Goal: Task Accomplishment & Management: Manage account settings

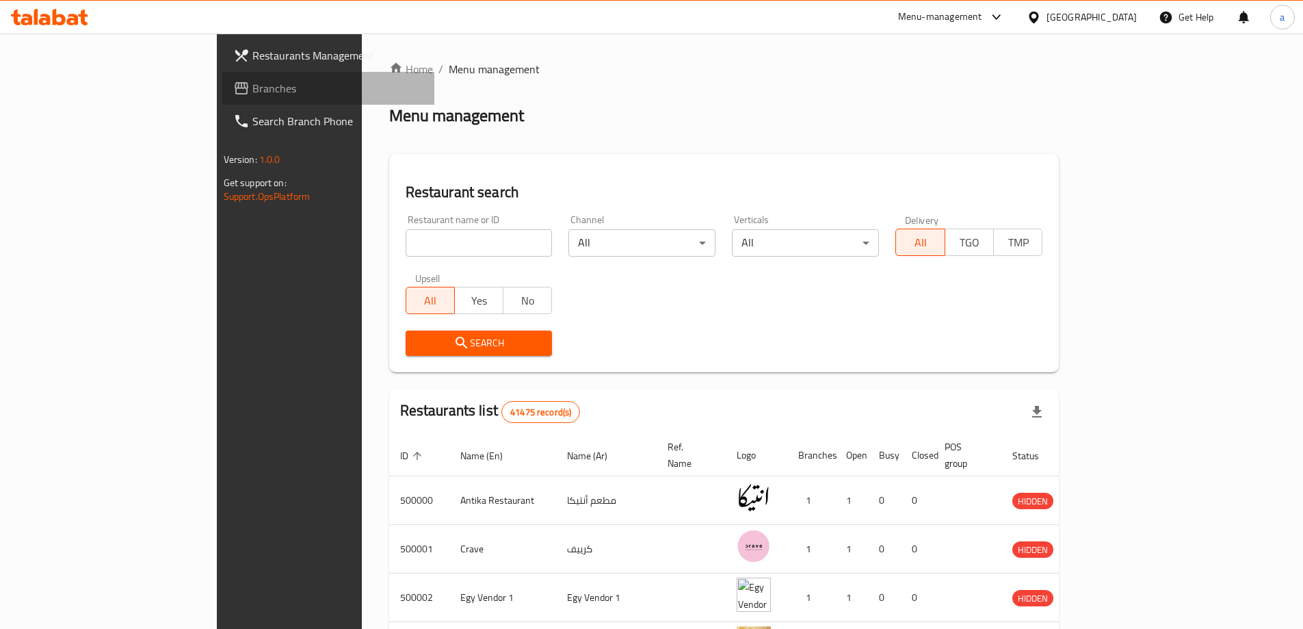
click at [252, 82] on span "Branches" at bounding box center [337, 88] width 171 height 16
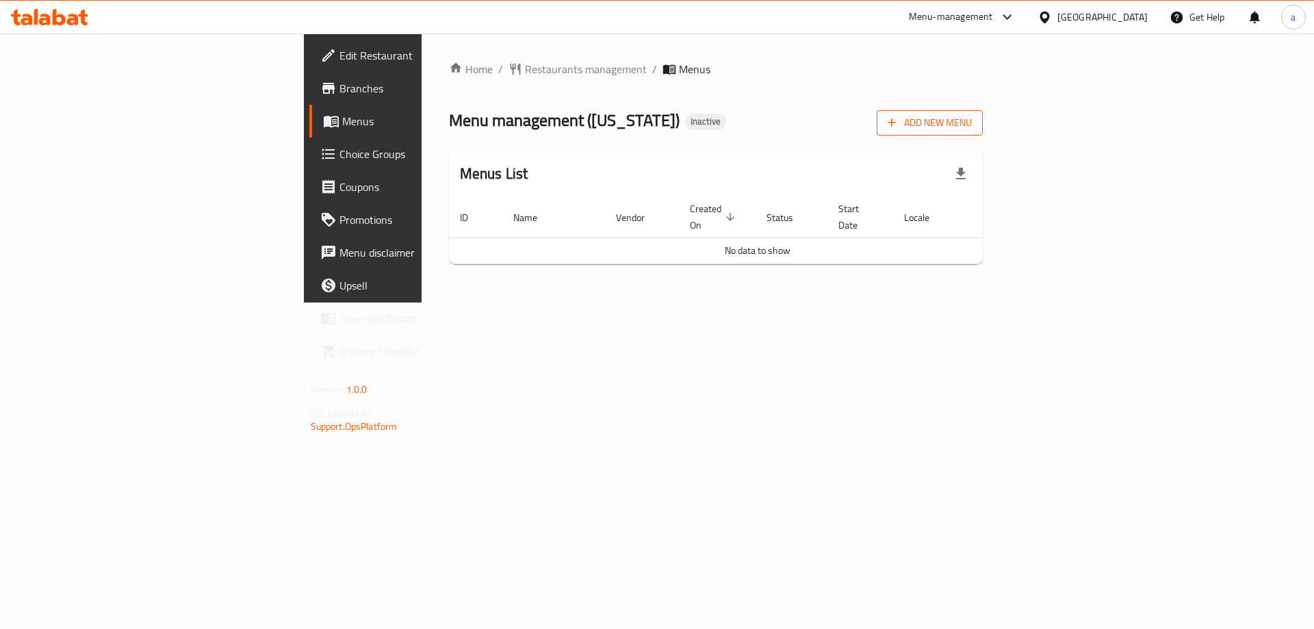
click at [972, 126] on span "Add New Menu" at bounding box center [929, 122] width 84 height 17
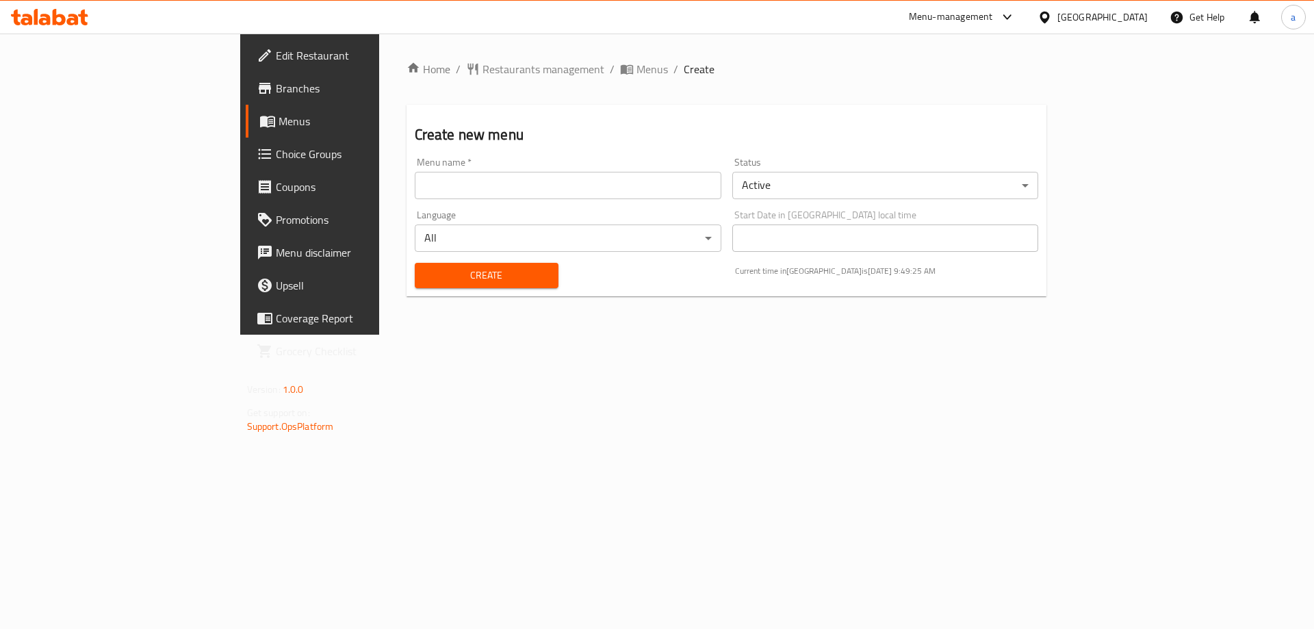
click at [526, 189] on input "text" at bounding box center [568, 185] width 307 height 27
type input "14/10"
click at [415, 263] on button "Create" at bounding box center [487, 275] width 144 height 25
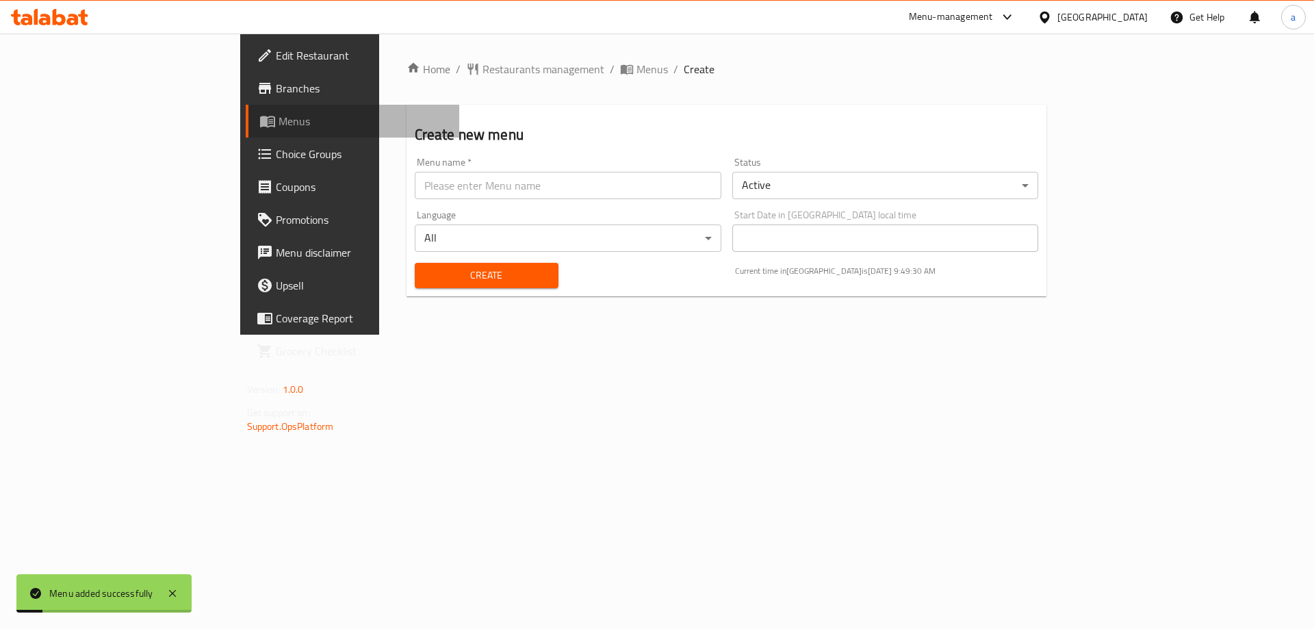
click at [278, 121] on span "Menus" at bounding box center [363, 121] width 170 height 16
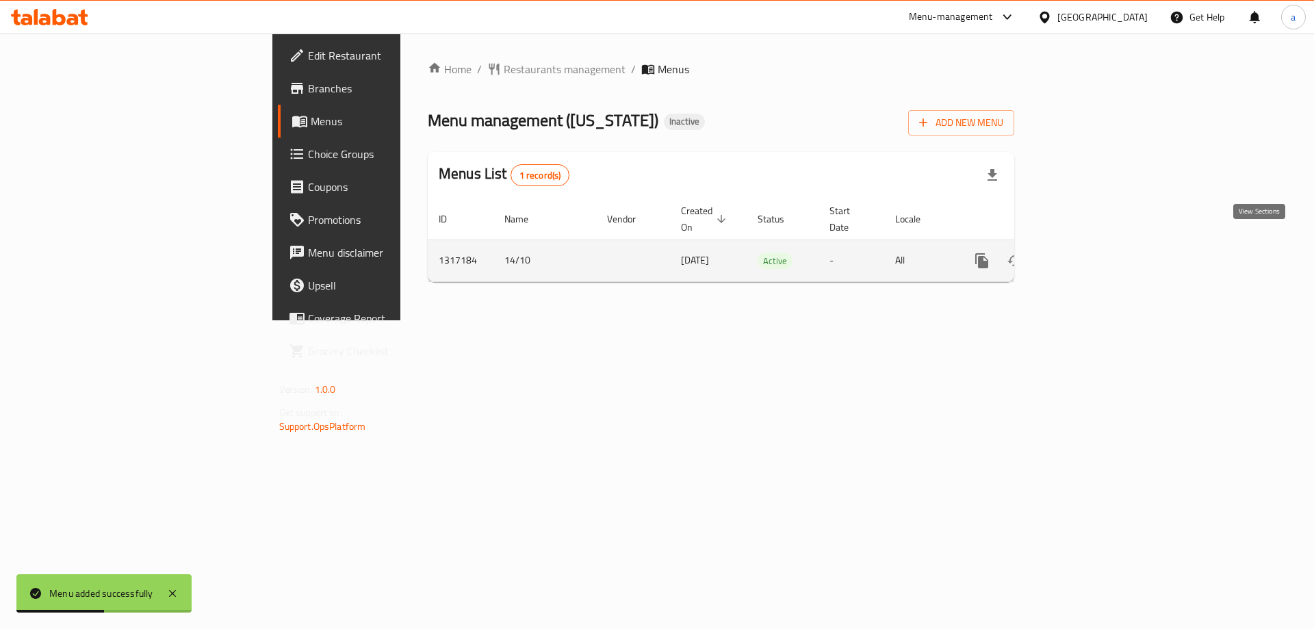
click at [1089, 252] on icon "enhanced table" at bounding box center [1080, 260] width 16 height 16
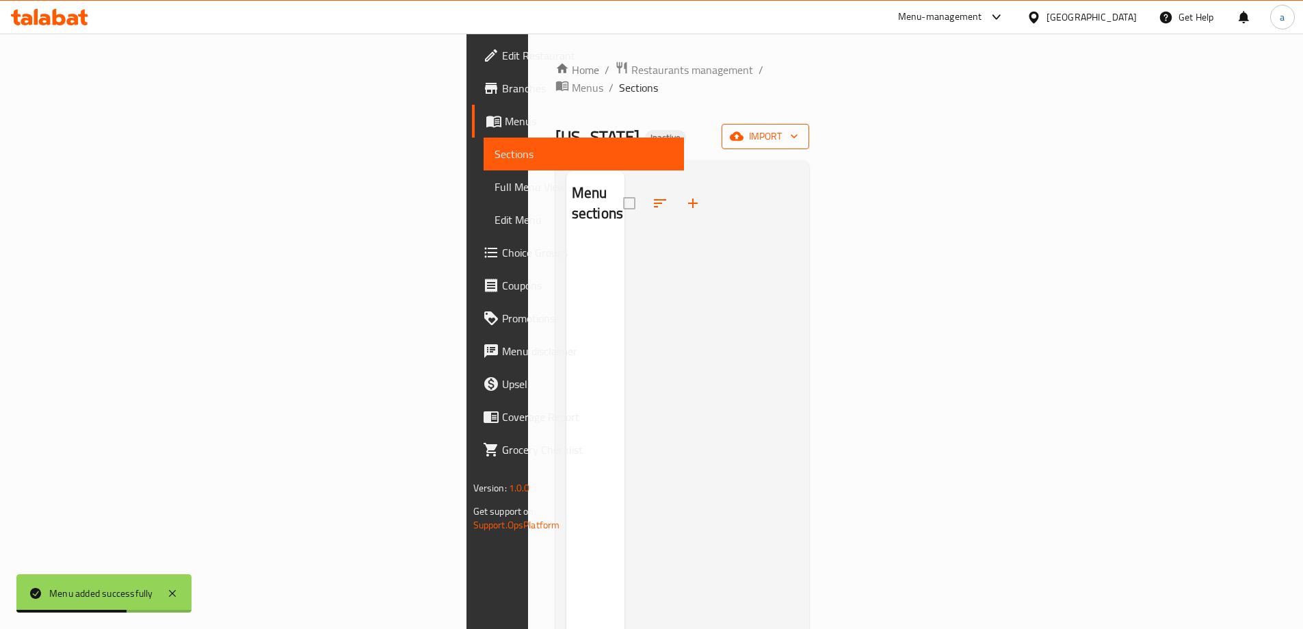
click at [798, 128] on span "import" at bounding box center [766, 136] width 66 height 17
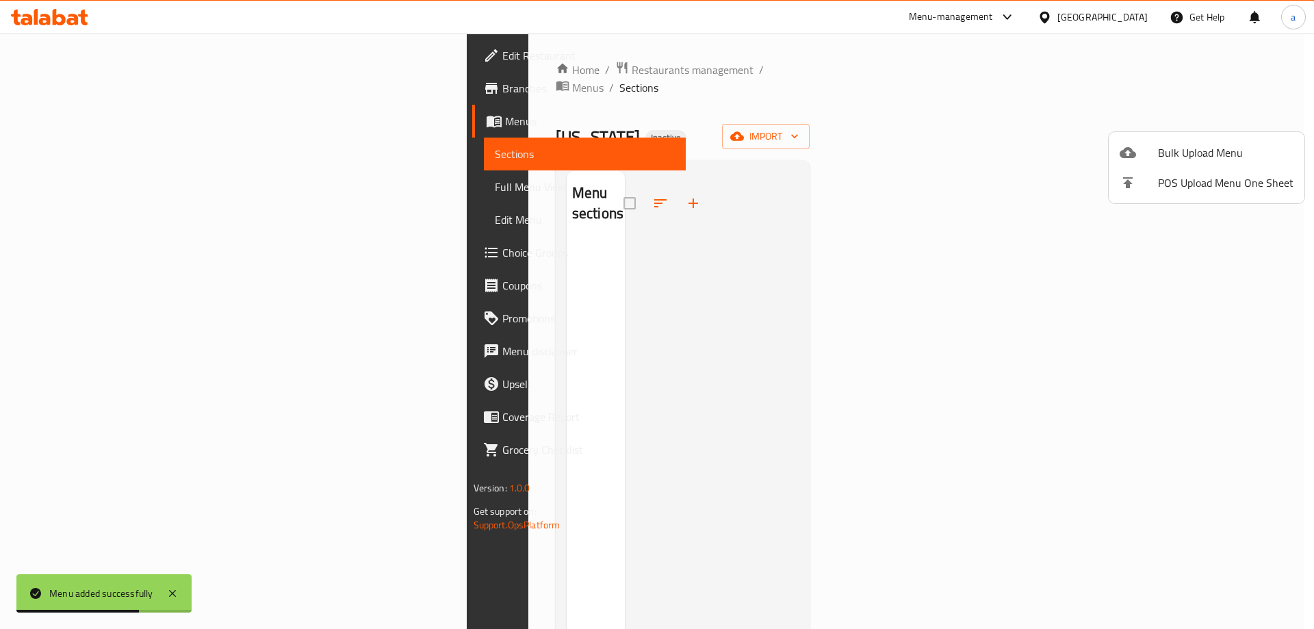
click at [1191, 148] on span "Bulk Upload Menu" at bounding box center [1225, 152] width 135 height 16
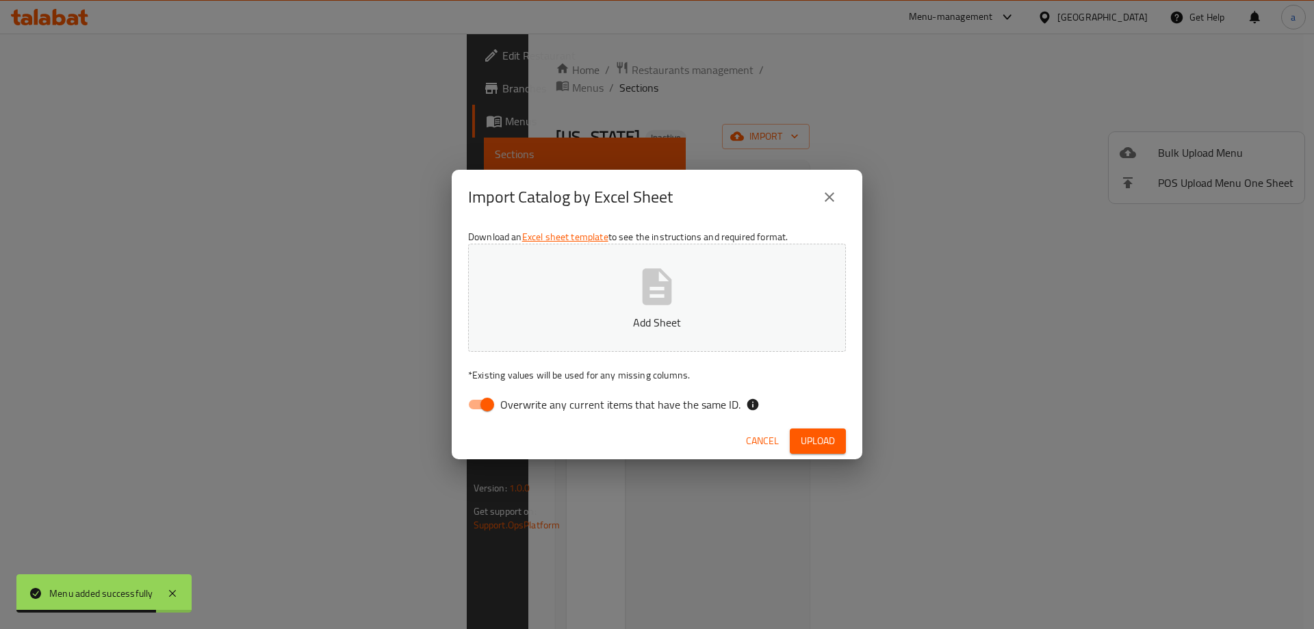
click at [490, 408] on input "Overwrite any current items that have the same ID." at bounding box center [487, 404] width 78 height 26
checkbox input "false"
click at [827, 438] on span "Upload" at bounding box center [818, 440] width 34 height 17
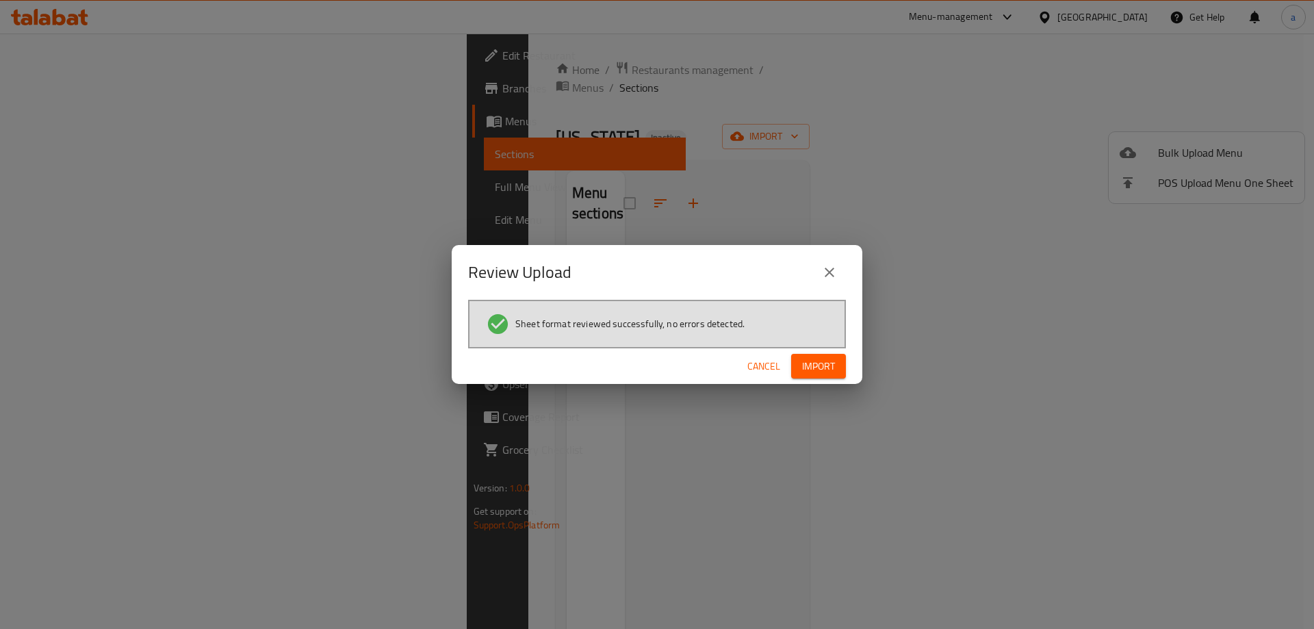
click at [831, 361] on span "Import" at bounding box center [818, 366] width 33 height 17
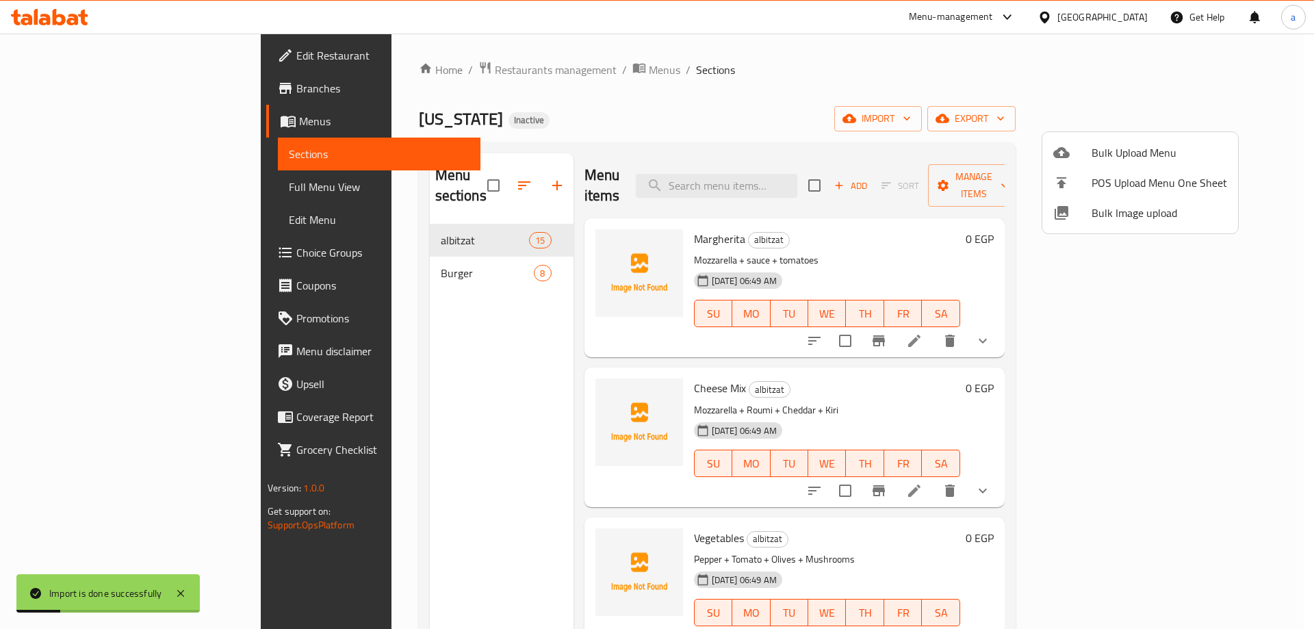
click at [713, 92] on div at bounding box center [657, 314] width 1314 height 629
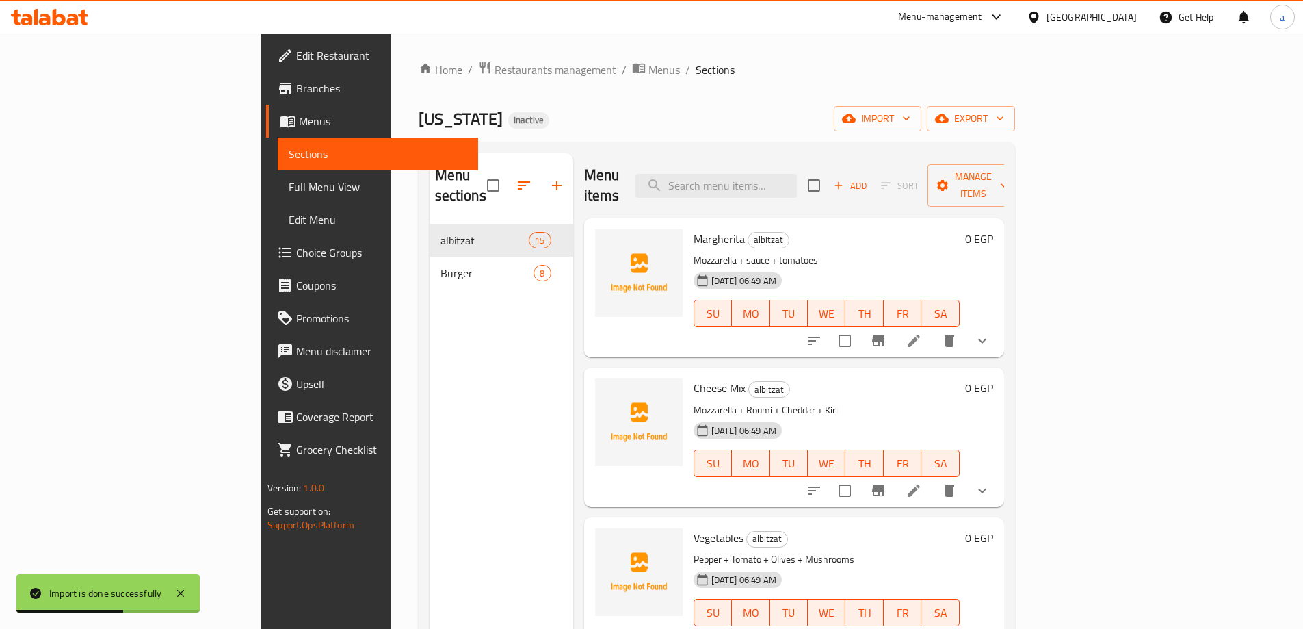
click at [289, 183] on span "Full Menu View" at bounding box center [378, 187] width 179 height 16
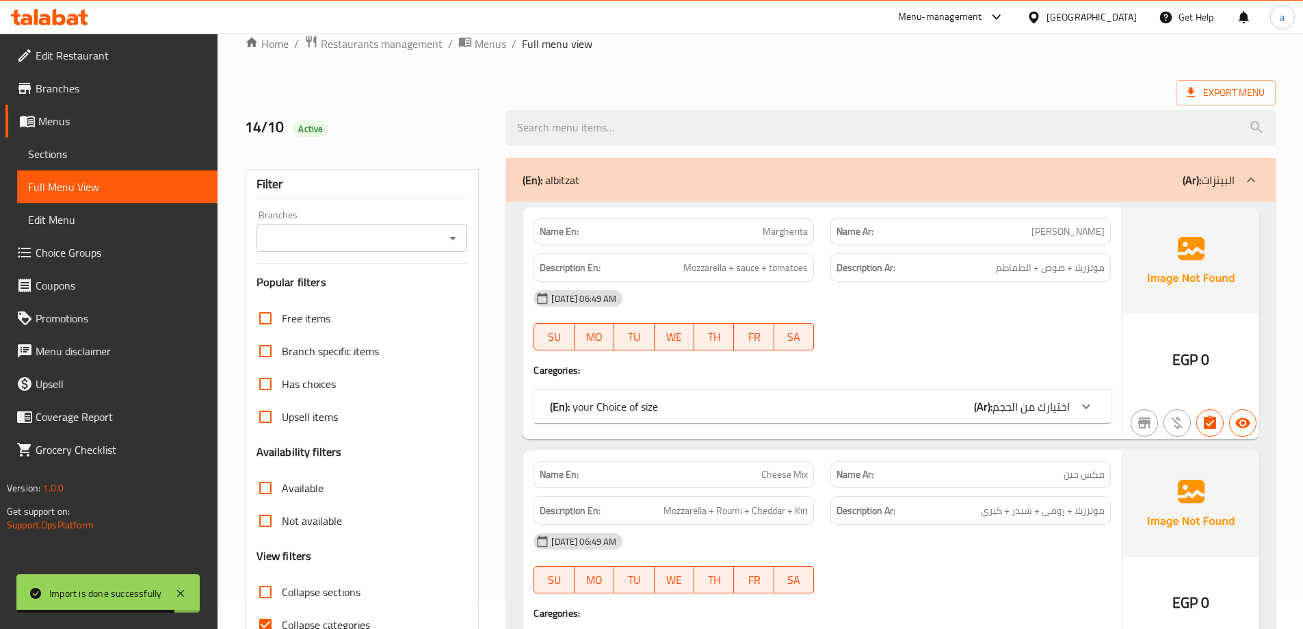
scroll to position [137, 0]
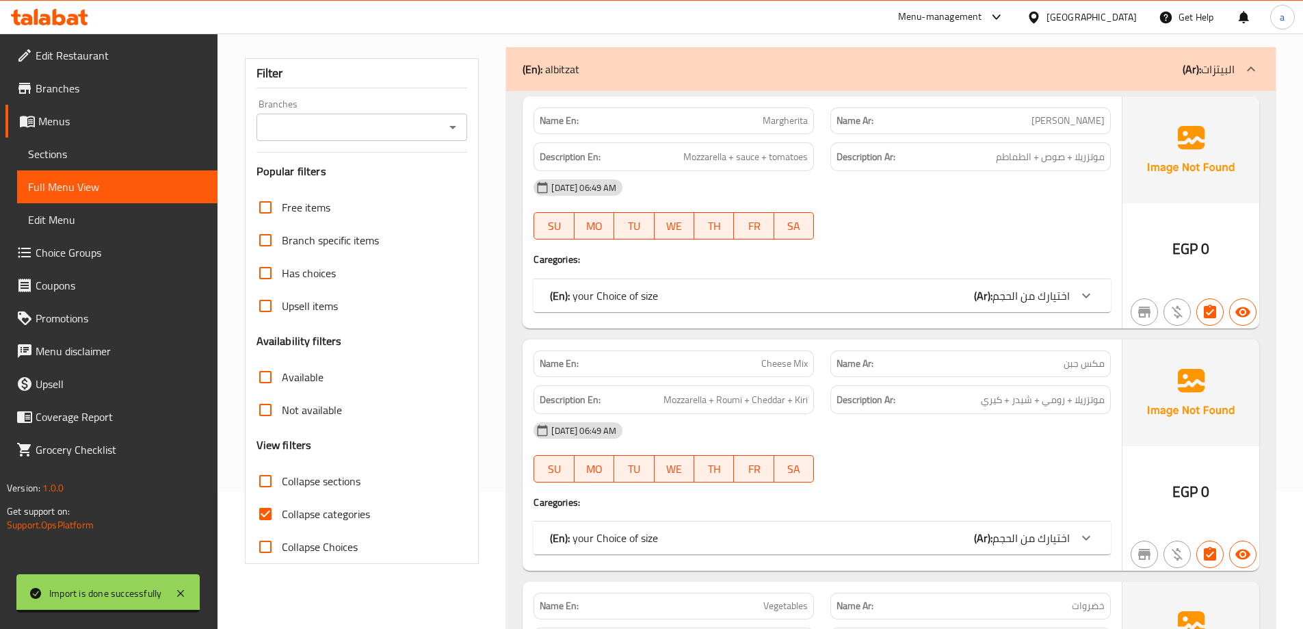
click at [265, 514] on input "Collapse categories" at bounding box center [265, 513] width 33 height 33
checkbox input "false"
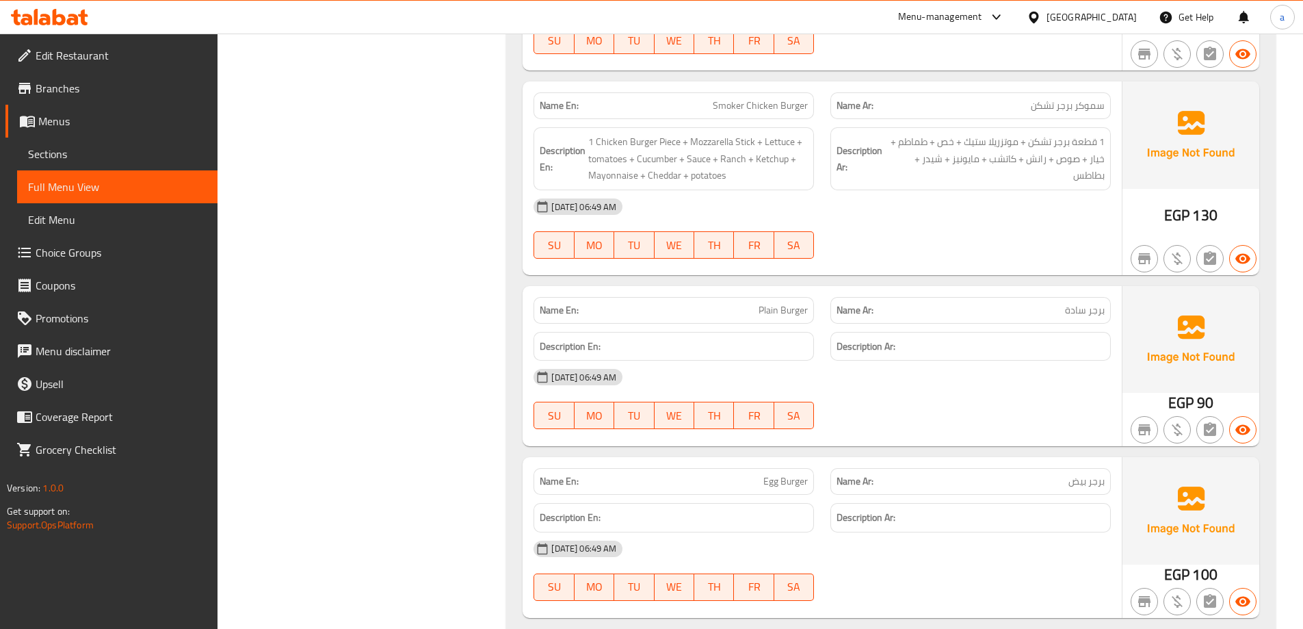
scroll to position [7961, 0]
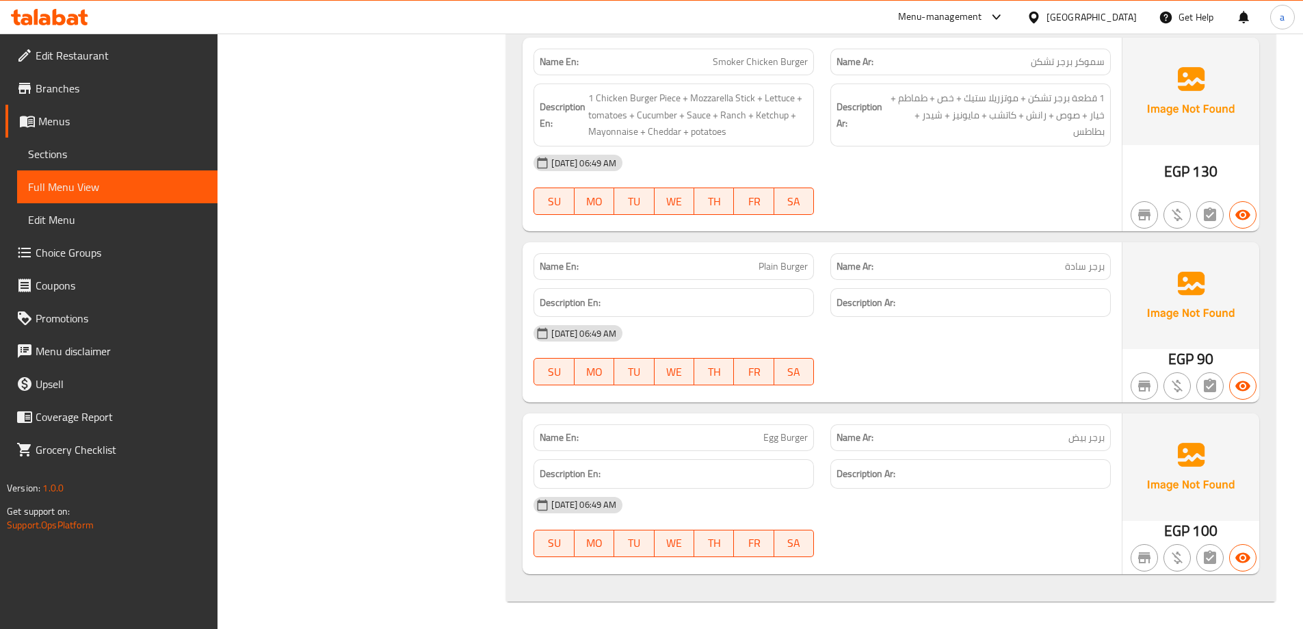
click at [118, 161] on span "Sections" at bounding box center [117, 154] width 179 height 16
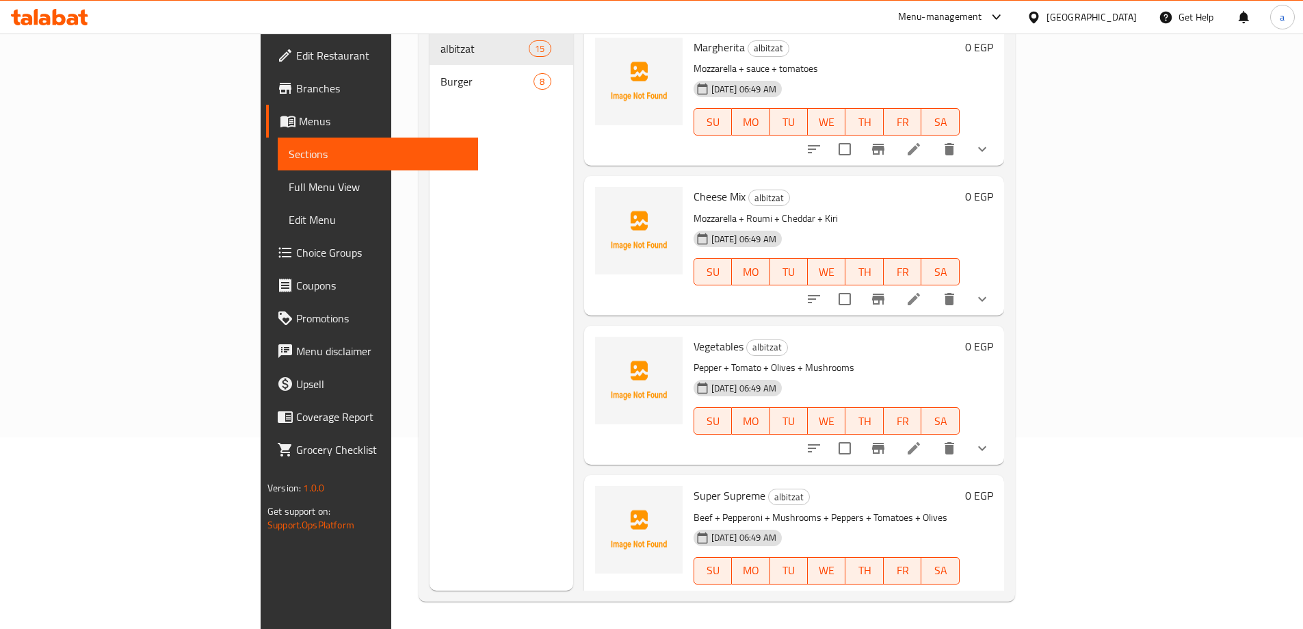
scroll to position [192, 0]
click at [289, 179] on span "Full Menu View" at bounding box center [378, 187] width 179 height 16
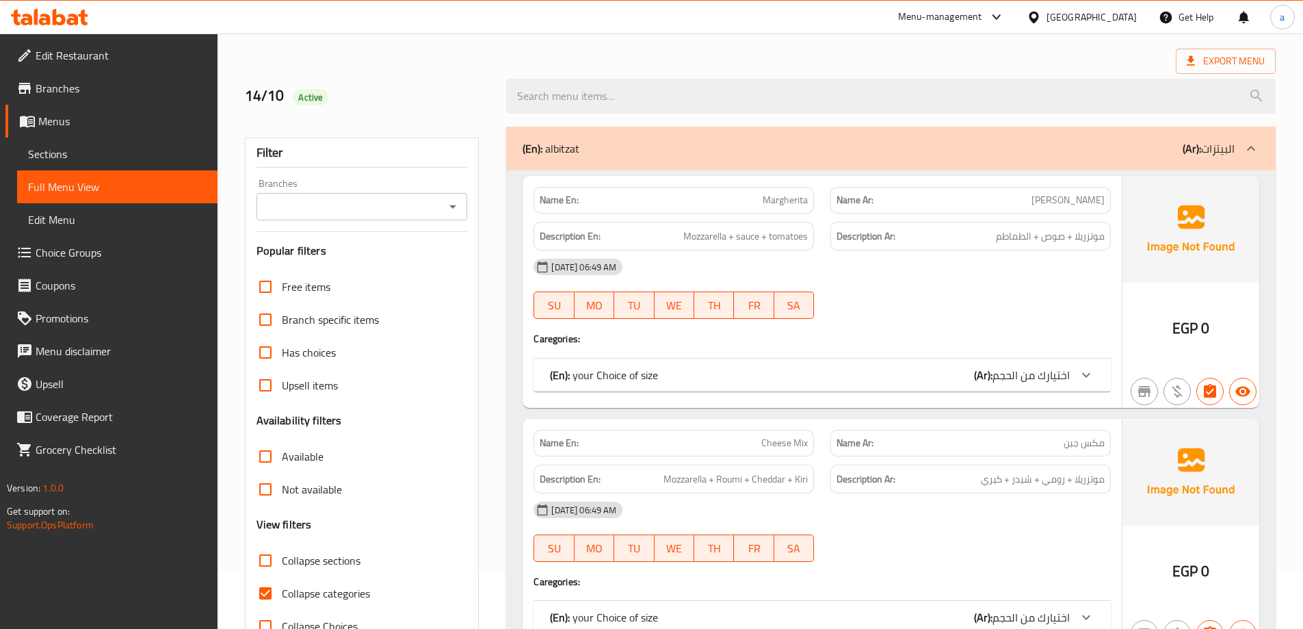
scroll to position [205, 0]
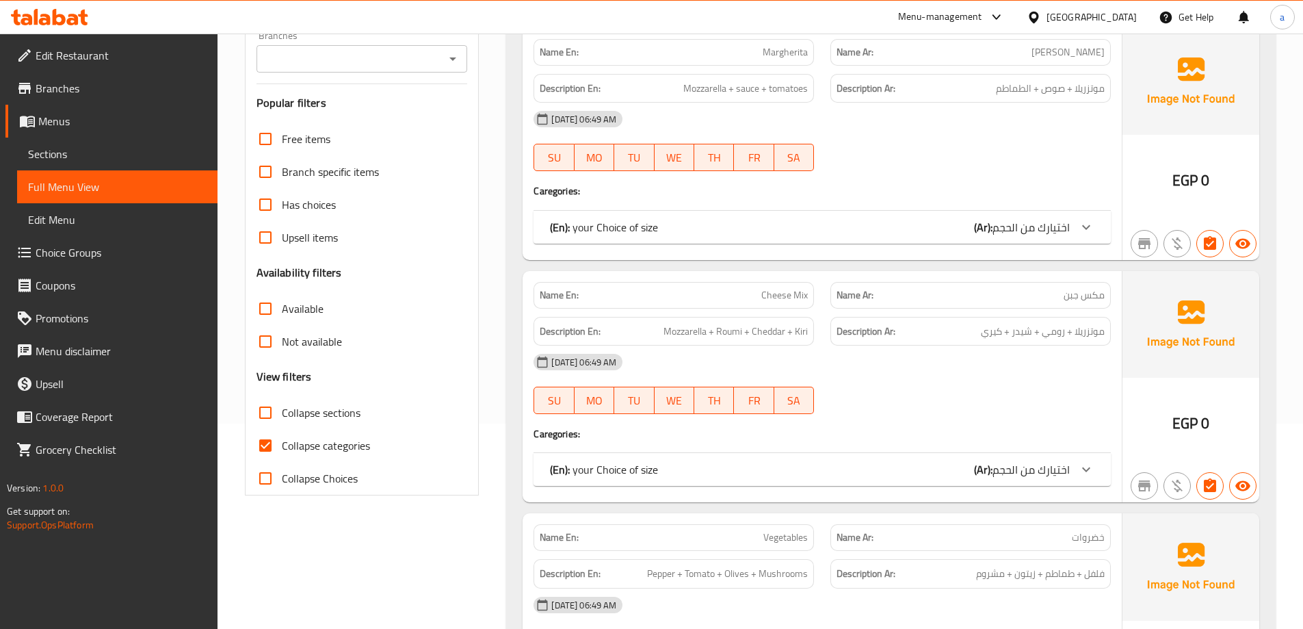
click at [263, 447] on input "Collapse categories" at bounding box center [265, 445] width 33 height 33
checkbox input "false"
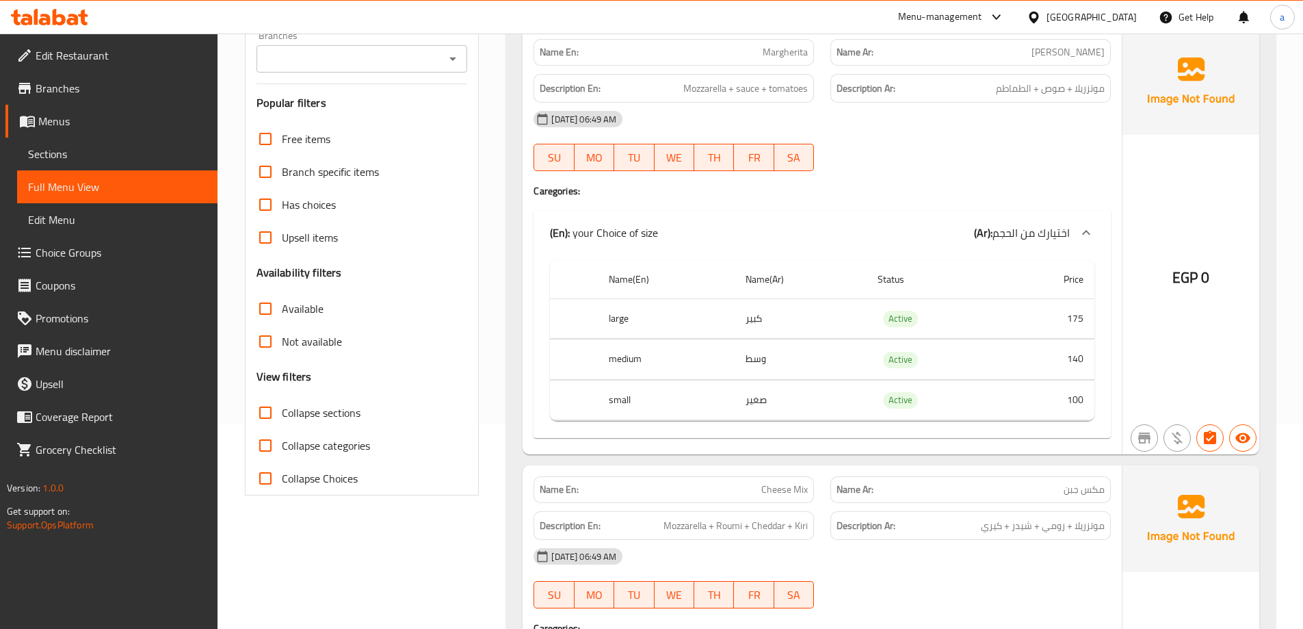
scroll to position [0, 0]
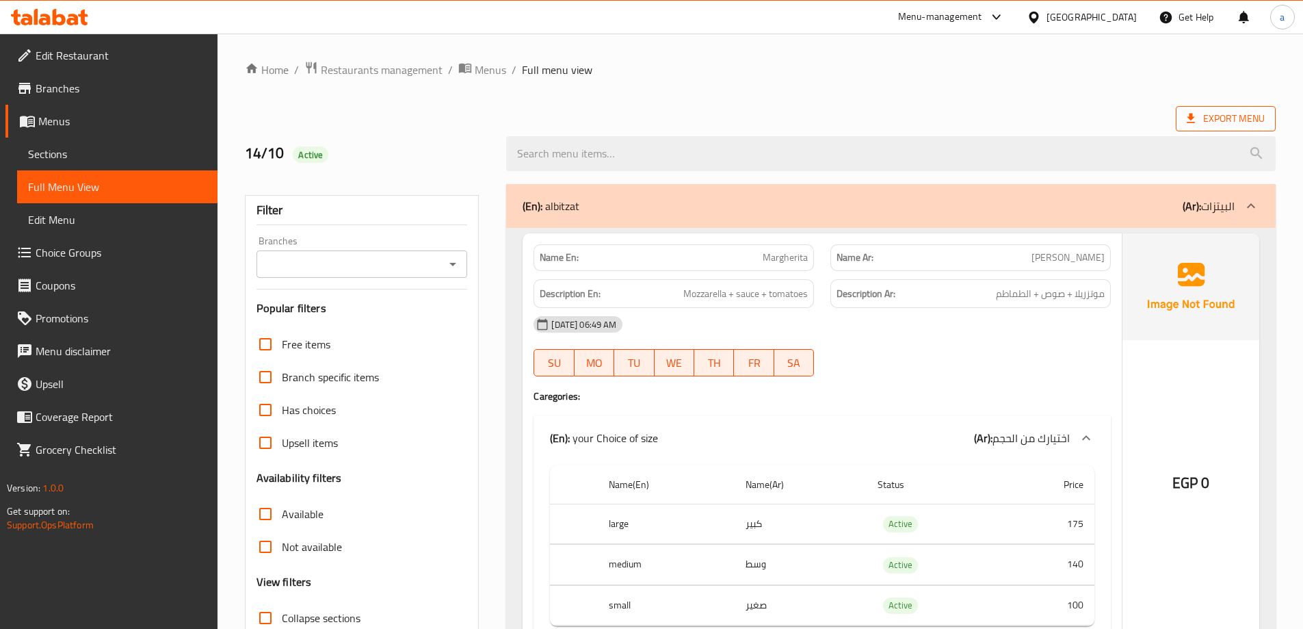
click at [1239, 126] on span "Export Menu" at bounding box center [1226, 118] width 78 height 17
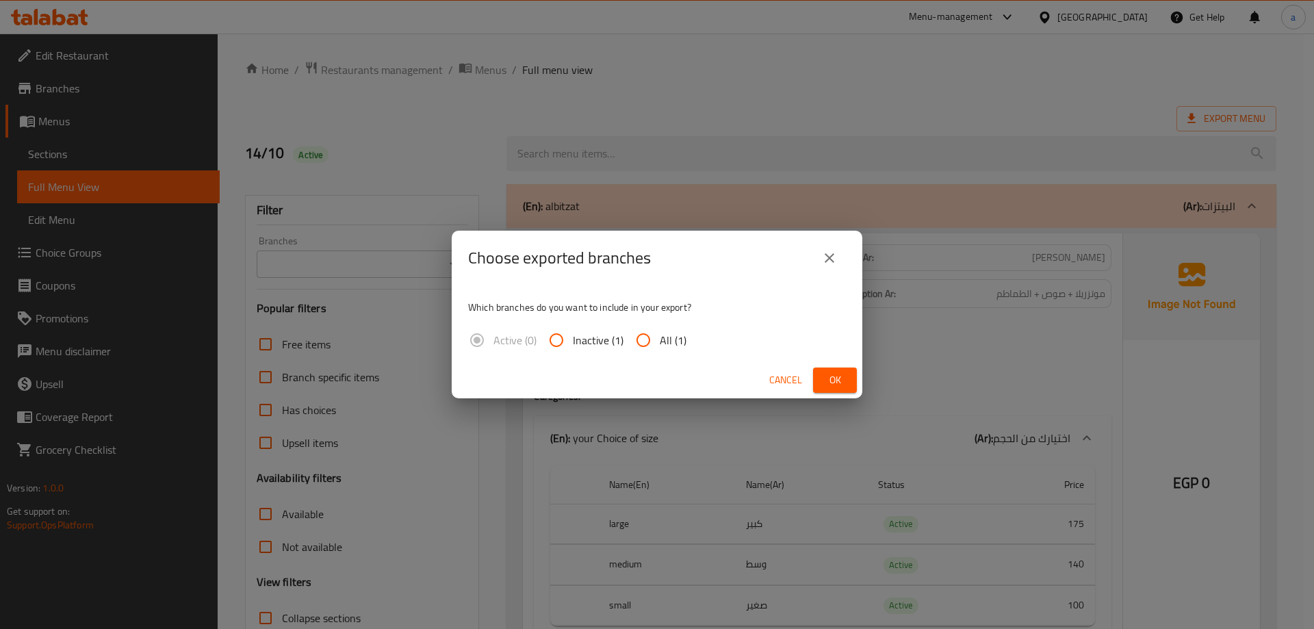
click at [643, 347] on input "All (1)" at bounding box center [643, 340] width 33 height 33
radio input "true"
click at [840, 376] on span "Ok" at bounding box center [835, 380] width 22 height 17
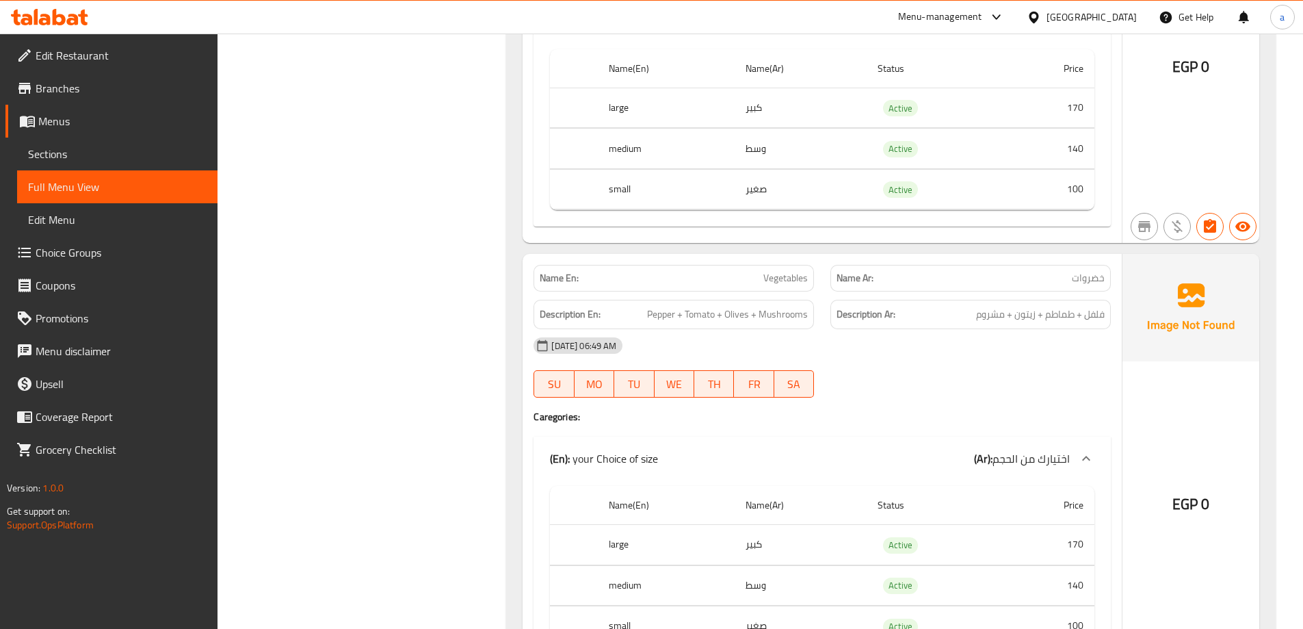
scroll to position [889, 0]
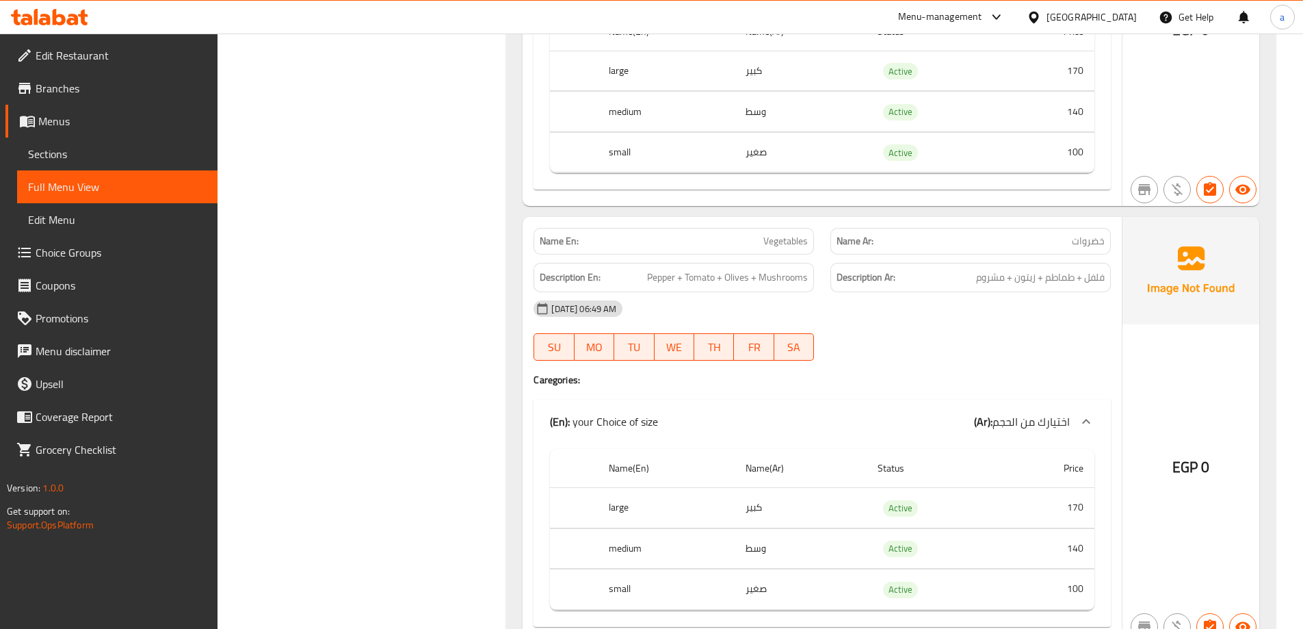
click at [725, 244] on p "Name En: Vegetables" at bounding box center [674, 241] width 268 height 14
click at [792, 246] on span "Vegetables" at bounding box center [786, 241] width 44 height 14
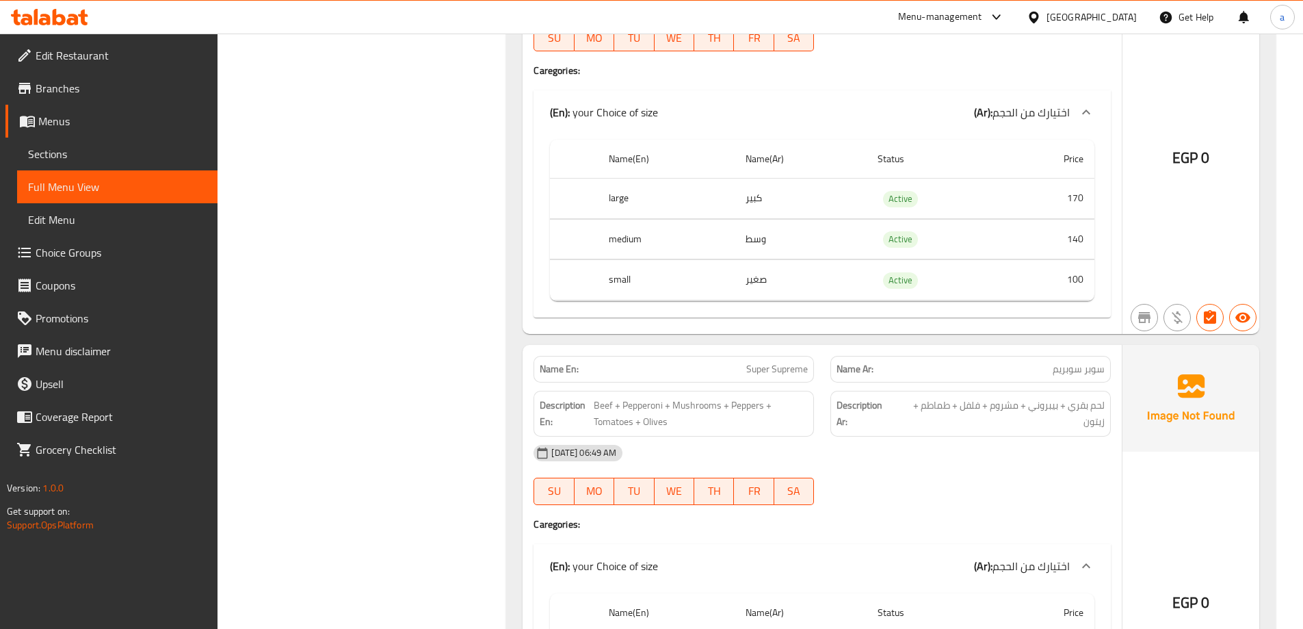
scroll to position [1232, 0]
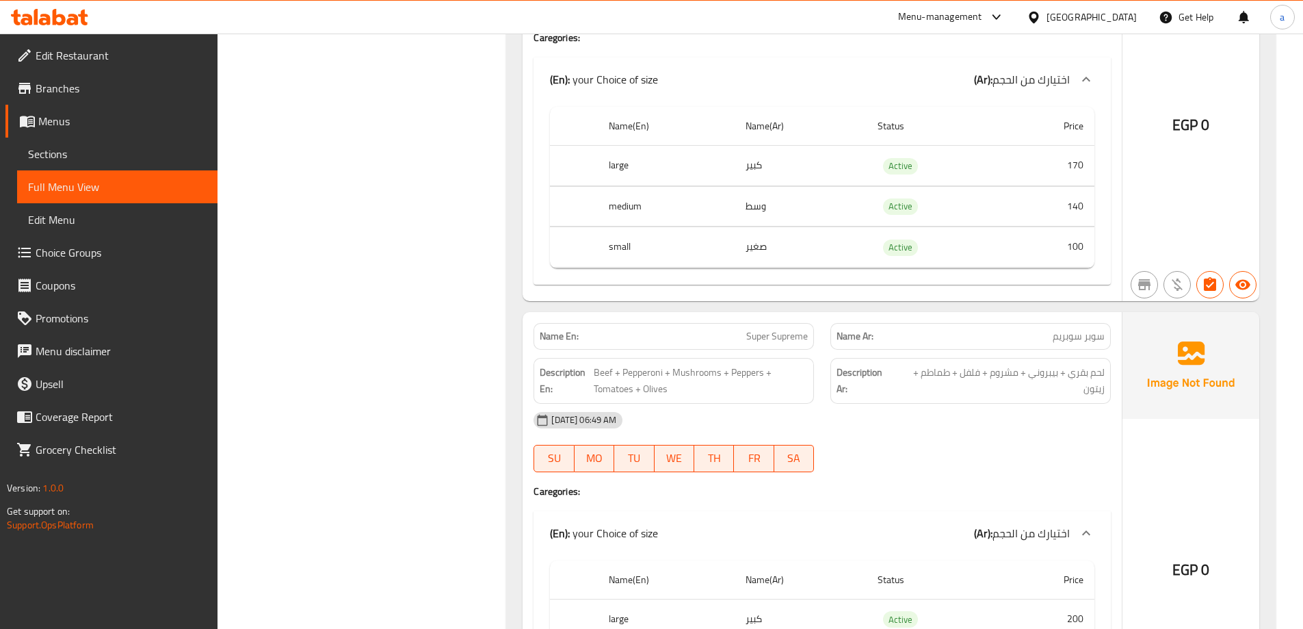
drag, startPoint x: 766, startPoint y: 337, endPoint x: 775, endPoint y: 335, distance: 9.1
click at [767, 337] on span "Super Supreme" at bounding box center [777, 336] width 62 height 14
click at [777, 334] on span "Super Supreme" at bounding box center [777, 336] width 62 height 14
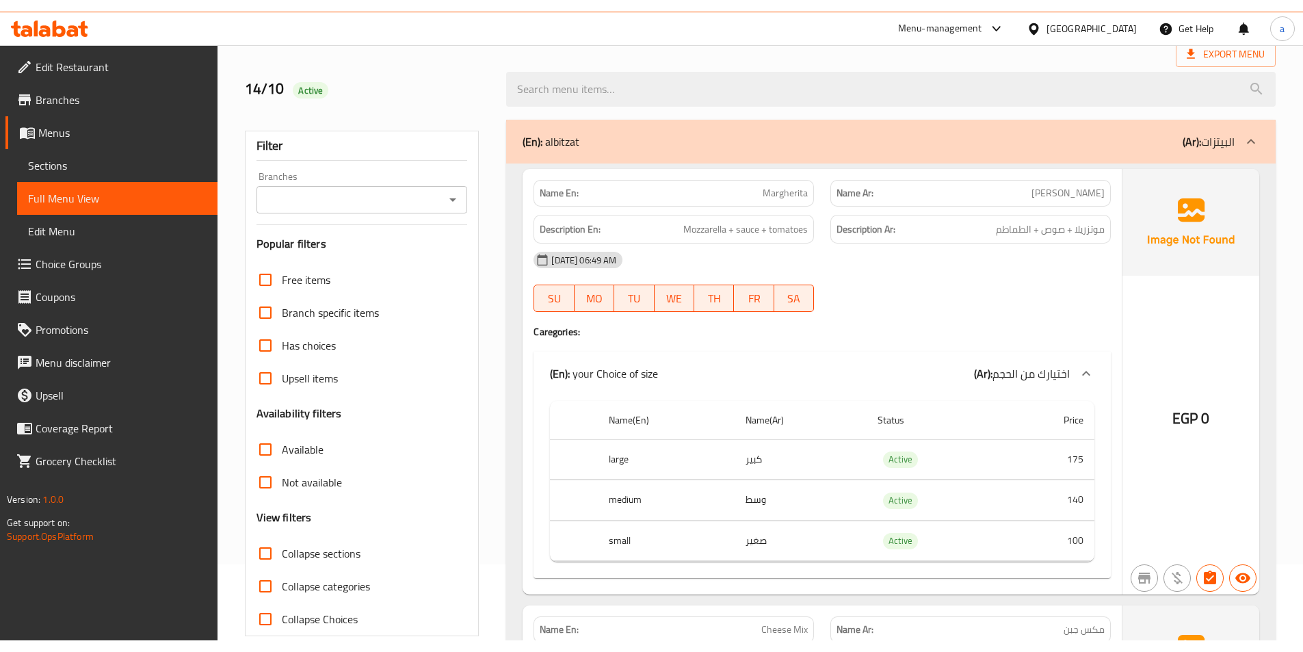
scroll to position [0, 0]
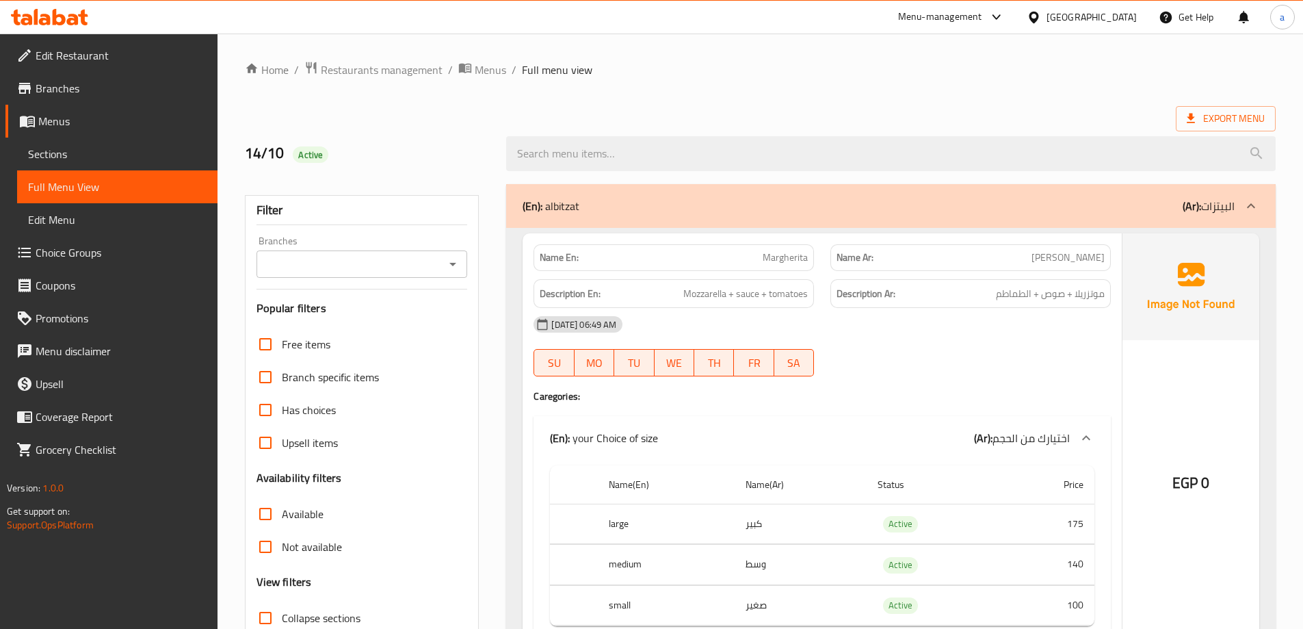
click at [99, 161] on span "Sections" at bounding box center [117, 154] width 179 height 16
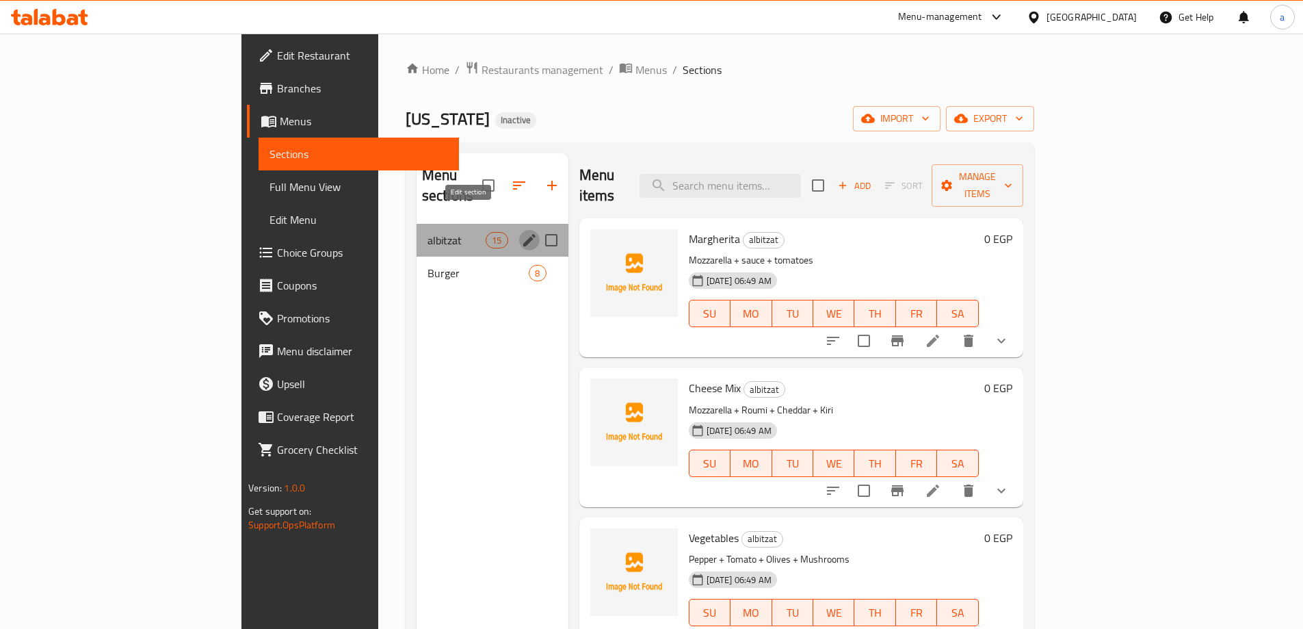
click at [521, 232] on icon "edit" at bounding box center [529, 240] width 16 height 16
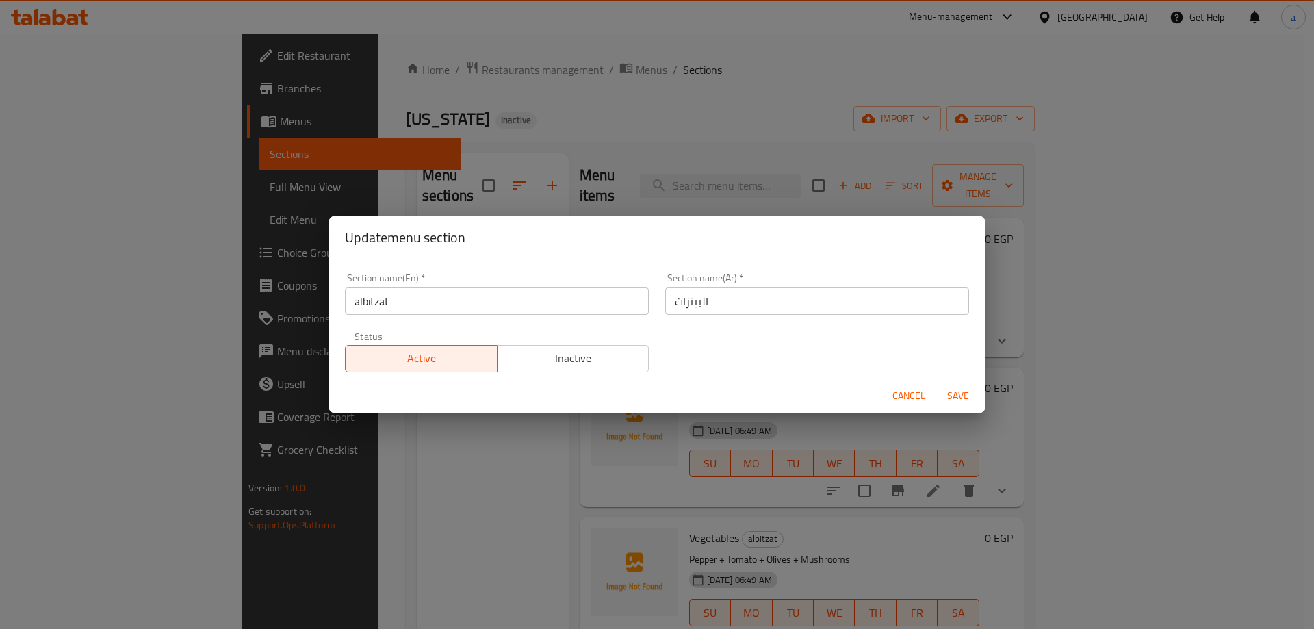
click at [439, 300] on input "albitzat" at bounding box center [497, 300] width 304 height 27
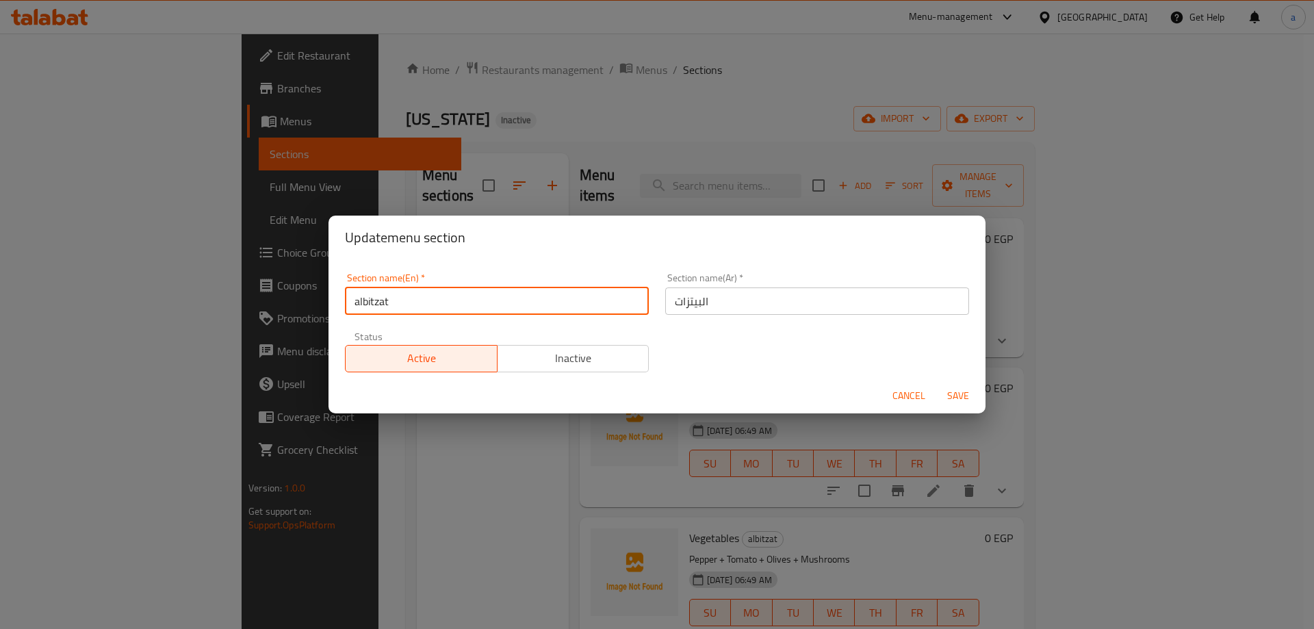
click at [439, 300] on input "albitzat" at bounding box center [497, 300] width 304 height 27
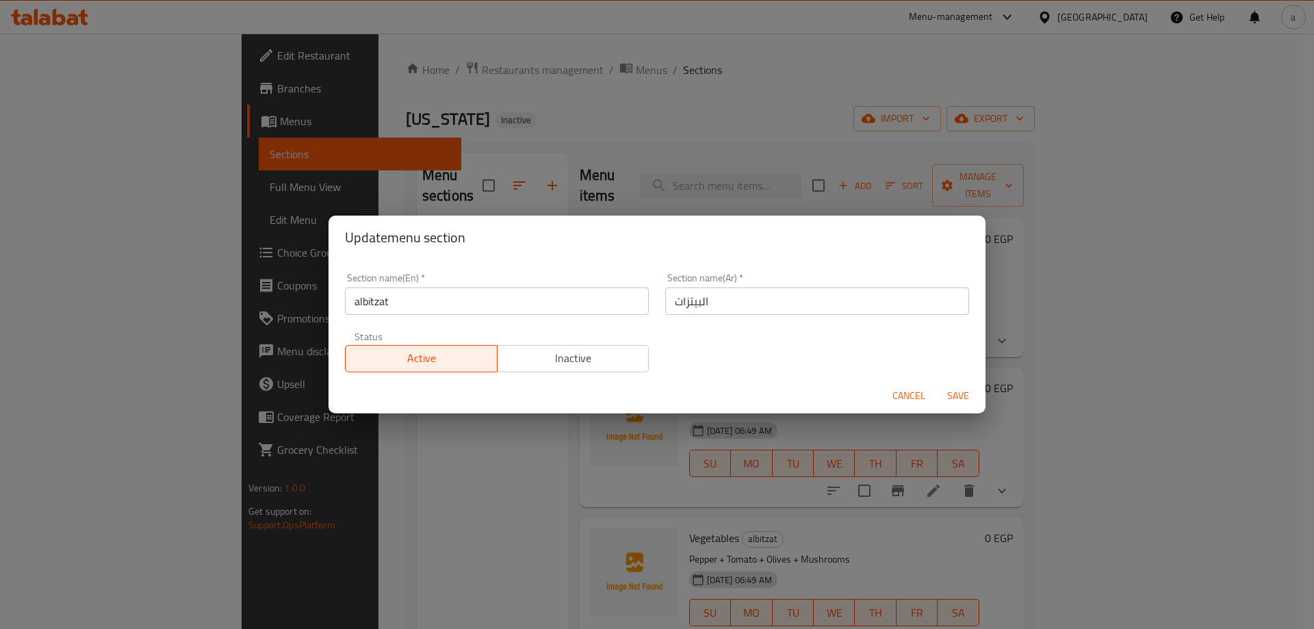
click at [292, 333] on div "Update menu section Section name(En)   * albitzat Section name(En) * Section na…" at bounding box center [657, 314] width 1314 height 629
click at [901, 390] on span "Cancel" at bounding box center [908, 395] width 33 height 17
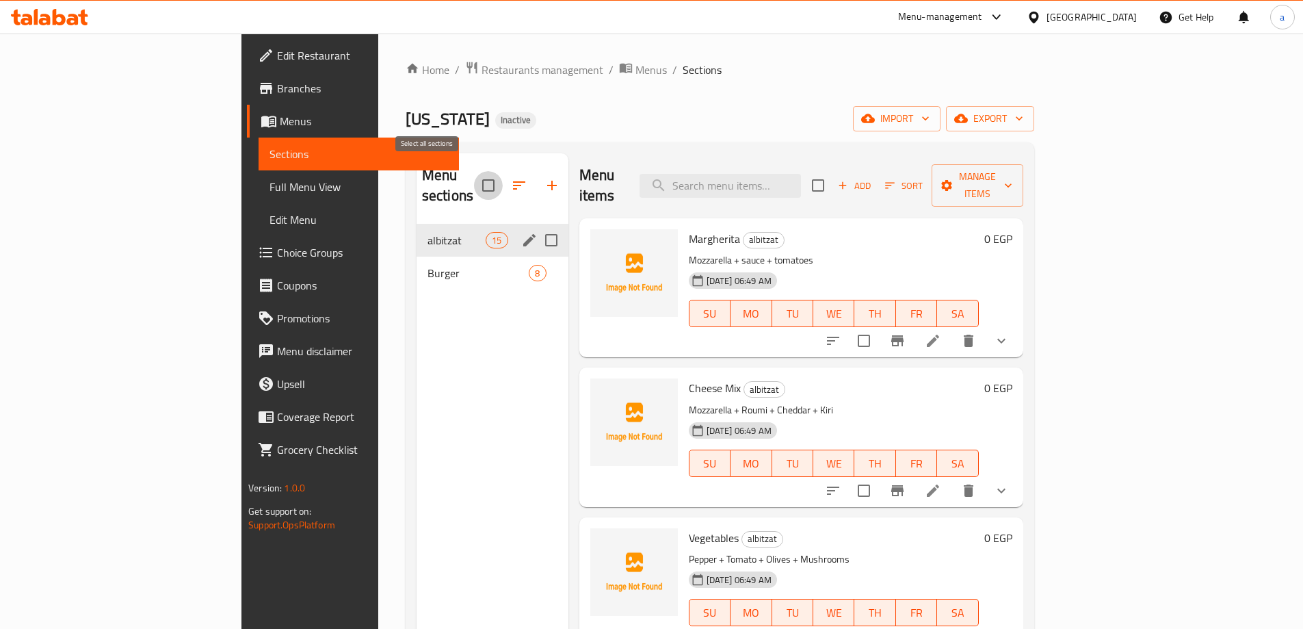
click at [474, 180] on input "checkbox" at bounding box center [488, 185] width 29 height 29
checkbox input "true"
click at [502, 177] on icon "button" at bounding box center [510, 185] width 16 height 16
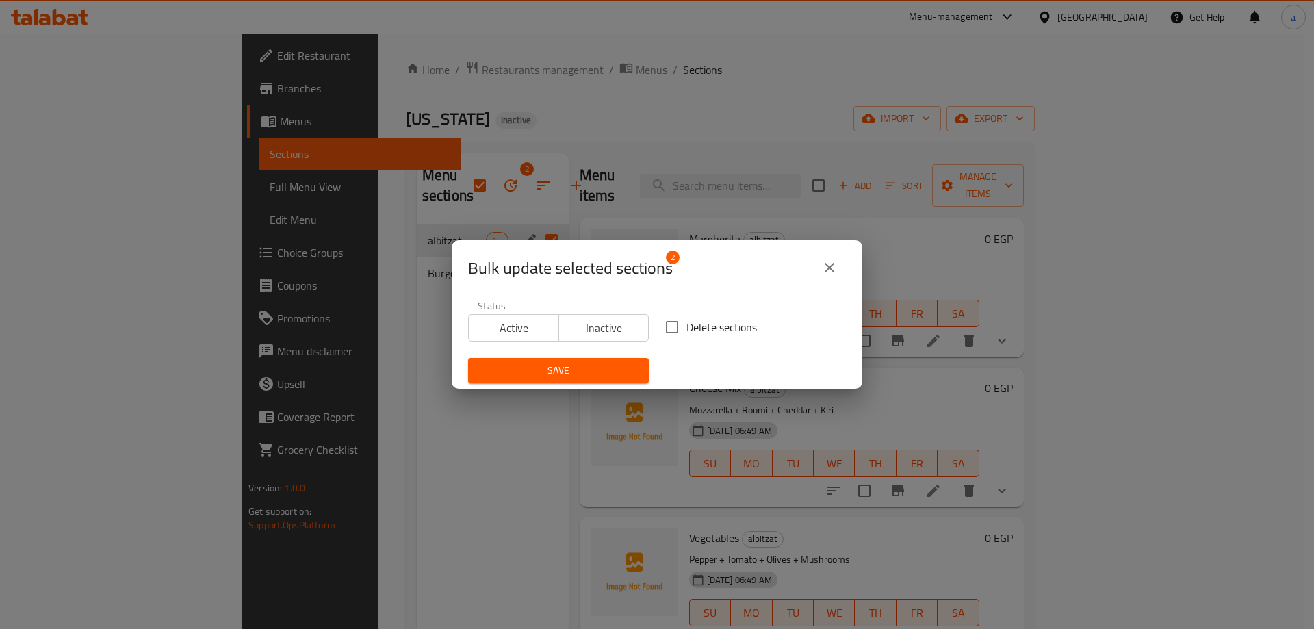
click at [672, 332] on input "Delete sections" at bounding box center [672, 327] width 29 height 29
checkbox input "true"
click at [607, 363] on span "Save" at bounding box center [558, 370] width 159 height 17
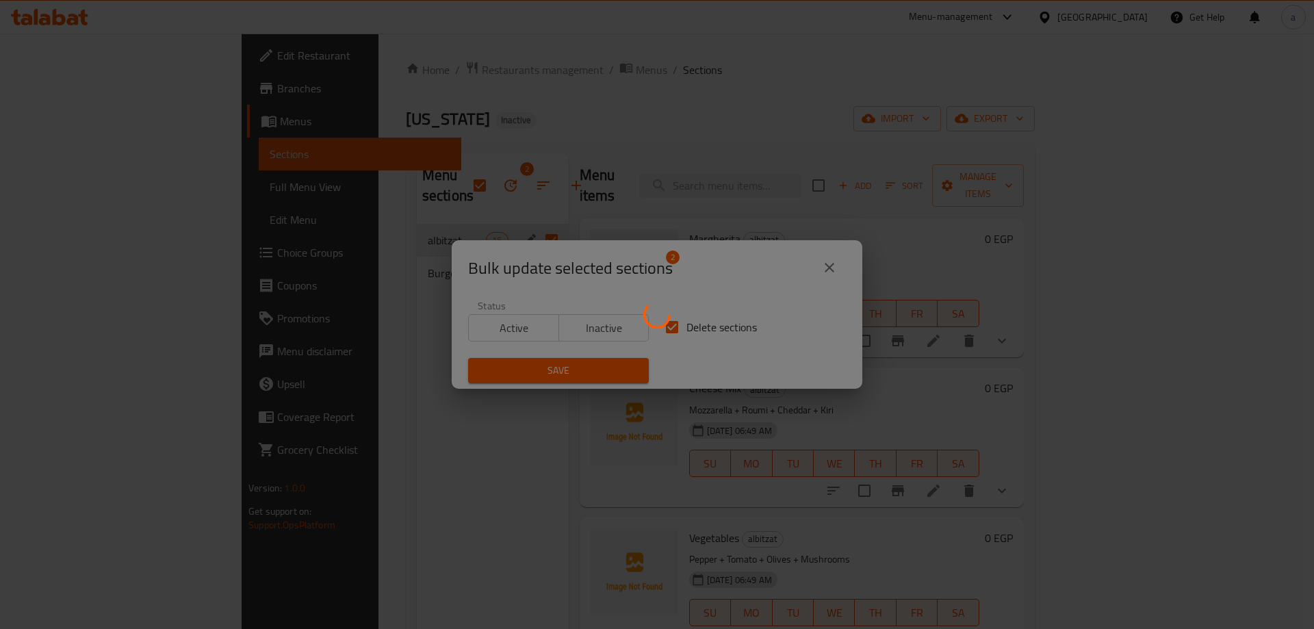
checkbox input "false"
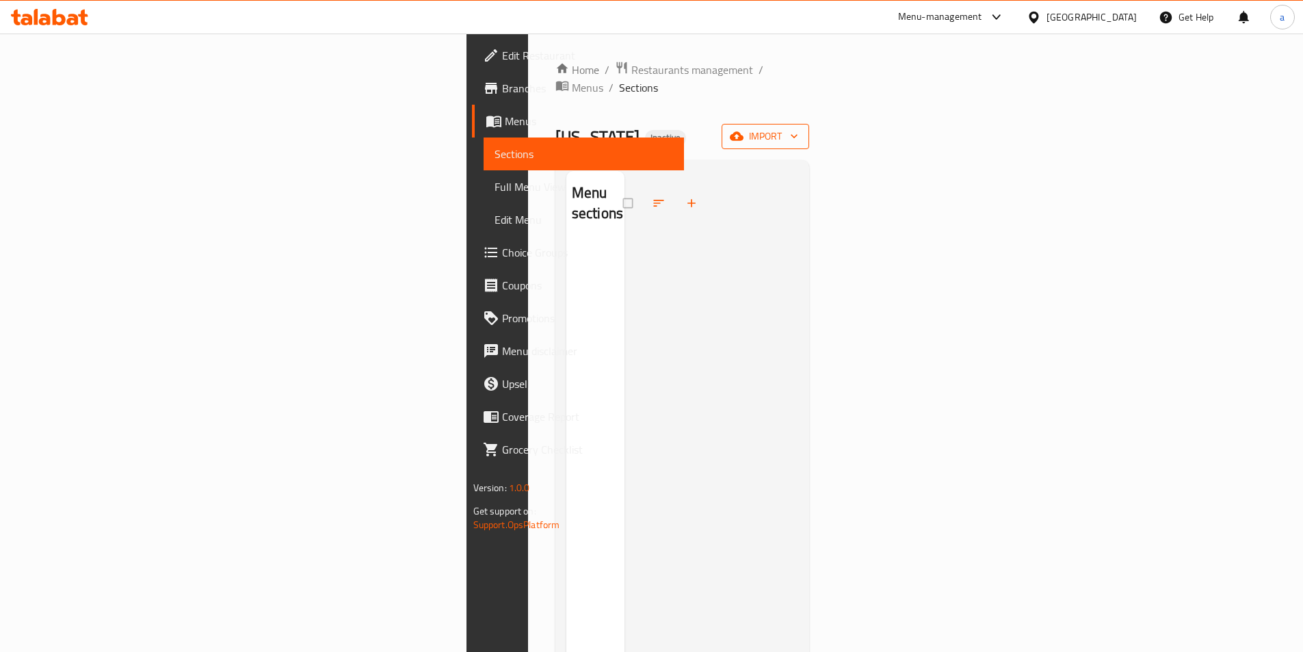
click at [809, 124] on button "import" at bounding box center [766, 136] width 88 height 25
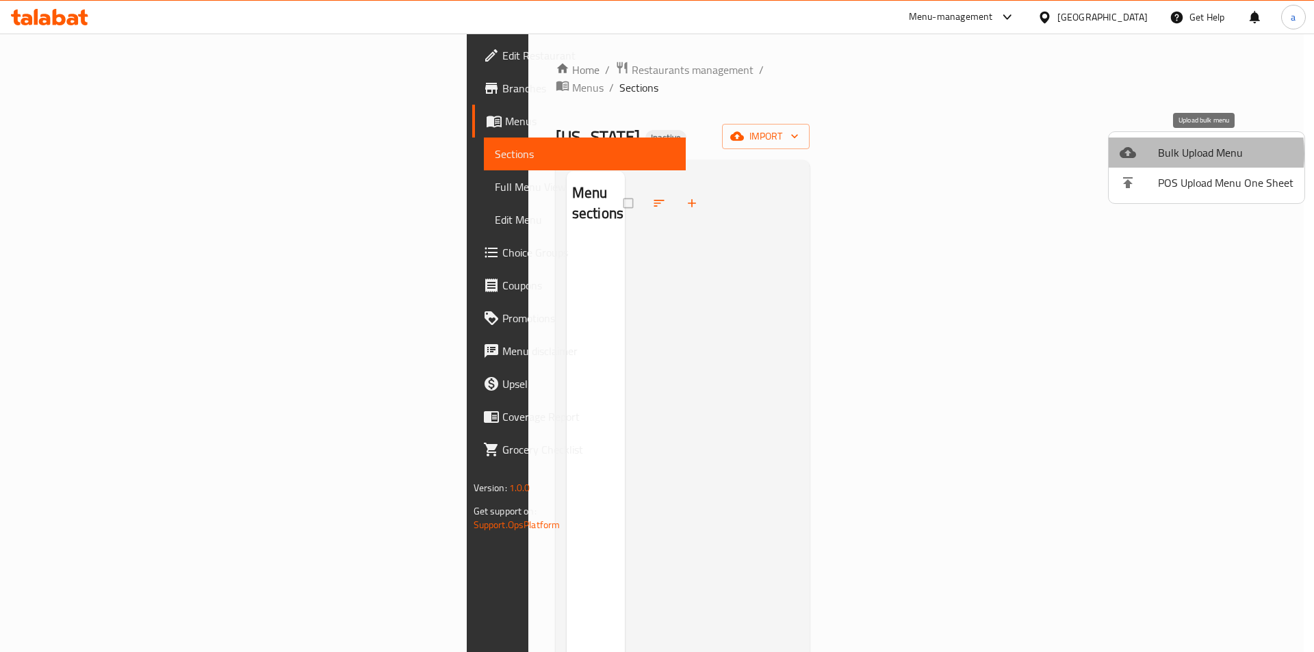
click at [1176, 154] on span "Bulk Upload Menu" at bounding box center [1225, 152] width 135 height 16
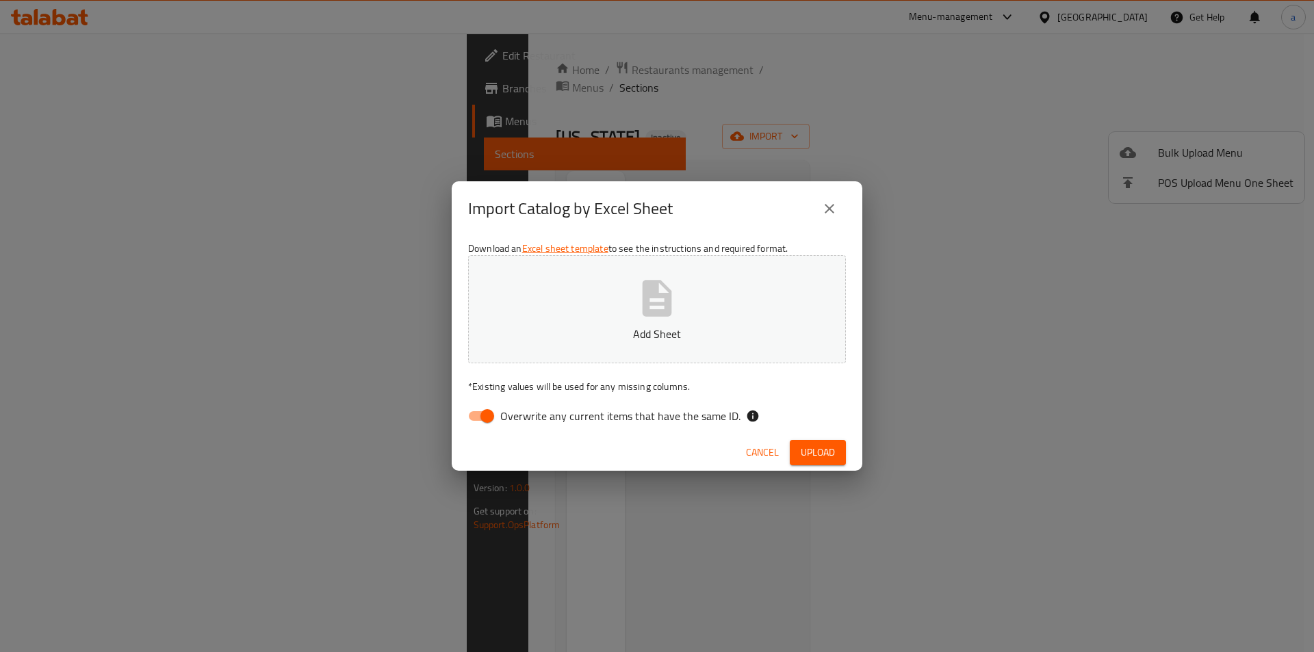
click at [480, 413] on input "Overwrite any current items that have the same ID." at bounding box center [487, 416] width 78 height 26
checkbox input "false"
click at [805, 448] on span "Upload" at bounding box center [818, 452] width 34 height 17
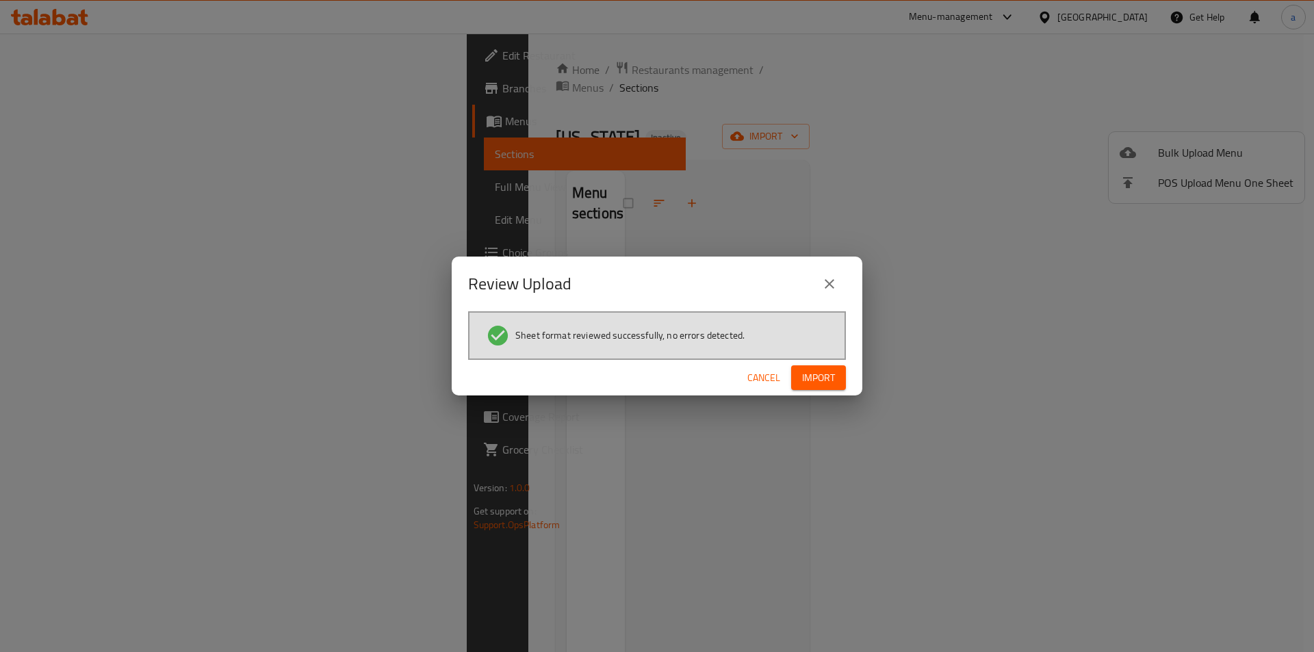
click at [802, 366] on button "Import" at bounding box center [818, 377] width 55 height 25
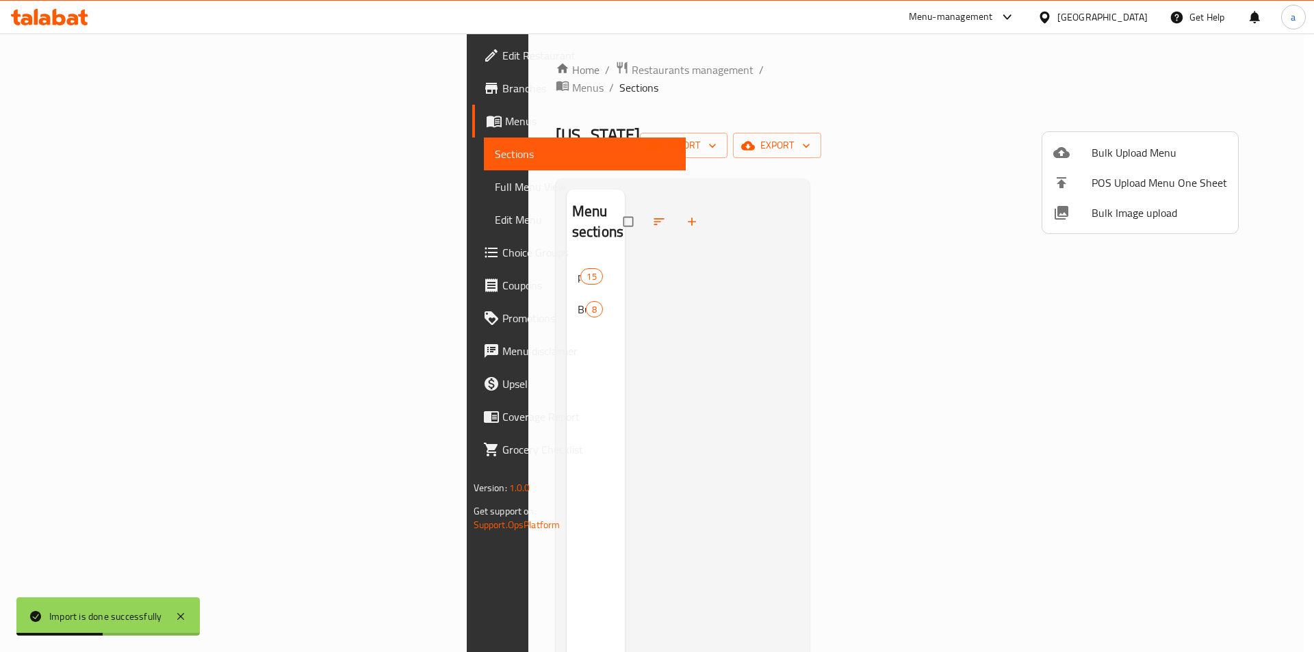
click at [948, 133] on div at bounding box center [657, 326] width 1314 height 652
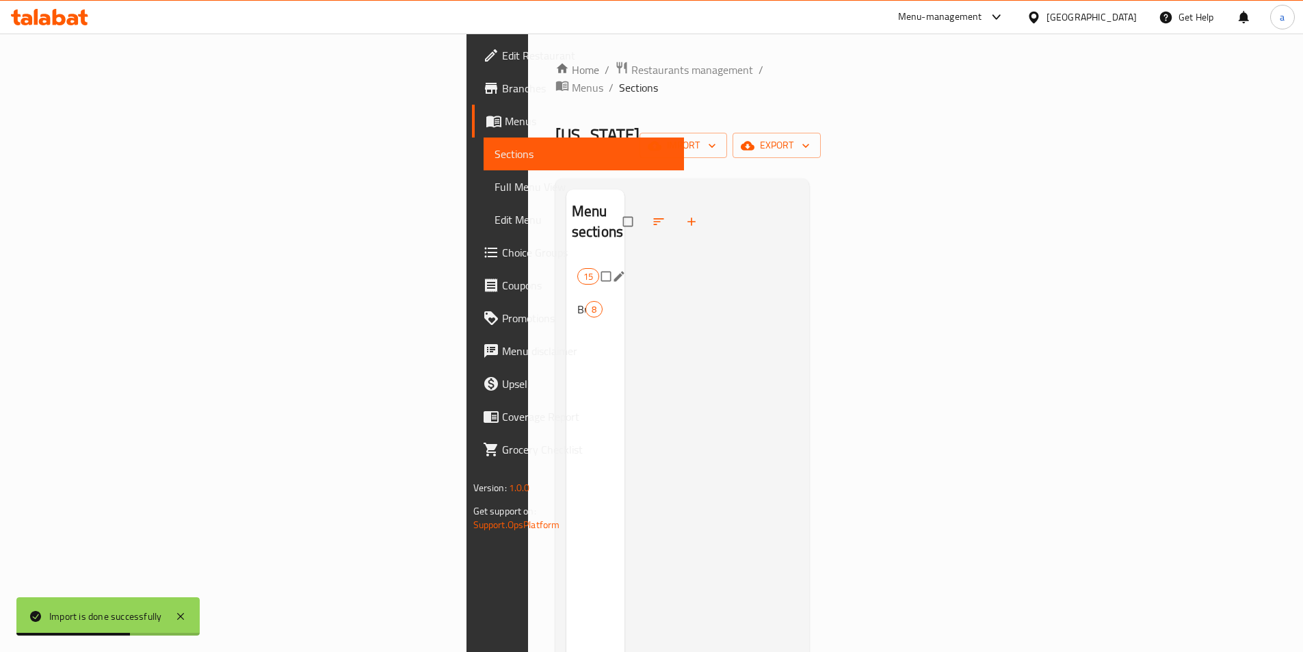
click at [577, 268] on span "pizza" at bounding box center [577, 276] width 0 height 16
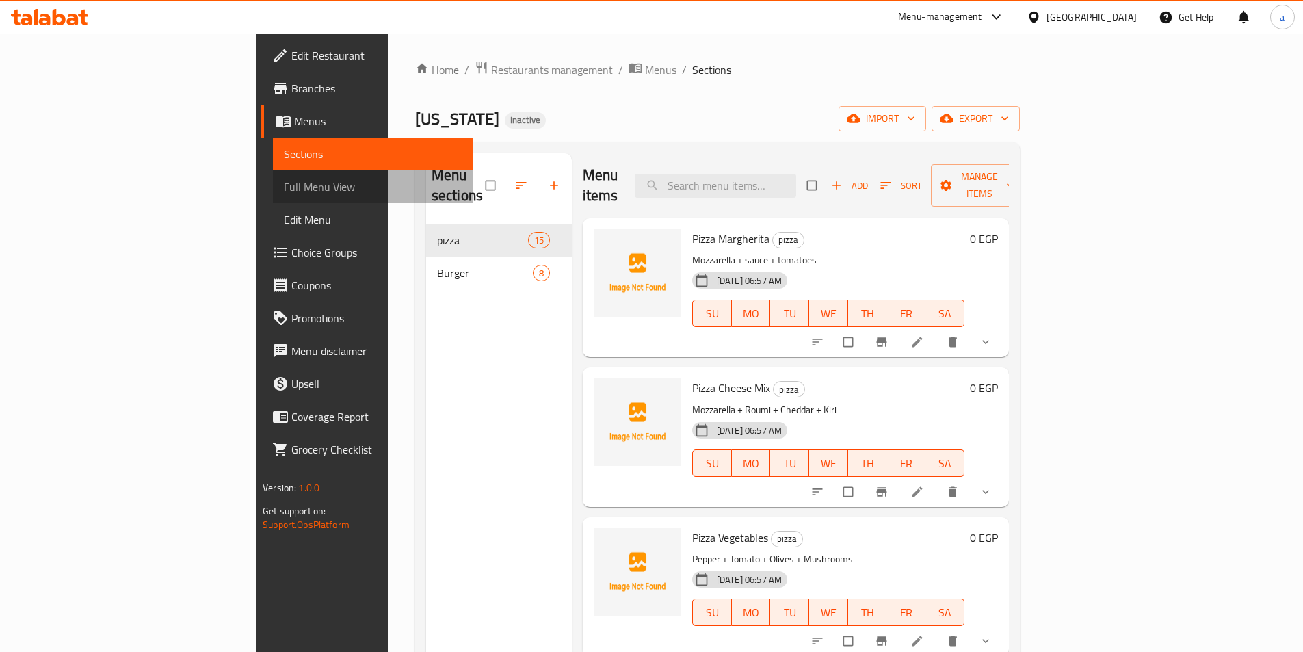
click at [284, 183] on span "Full Menu View" at bounding box center [373, 187] width 179 height 16
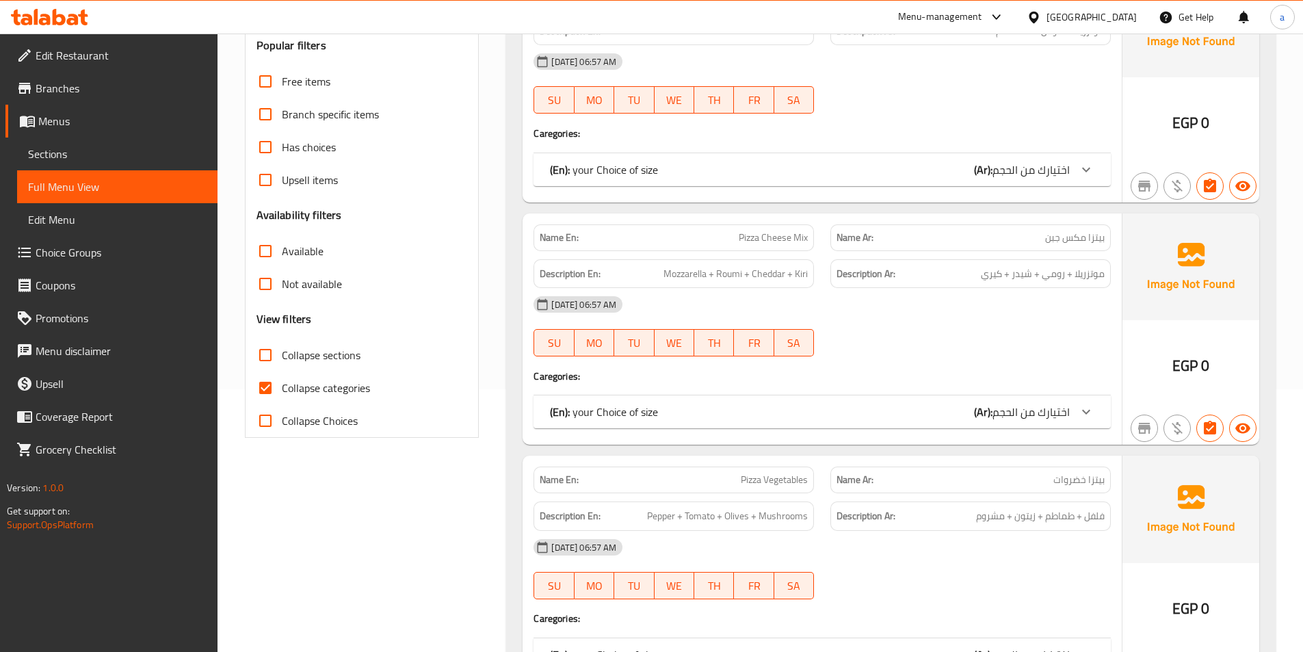
scroll to position [274, 0]
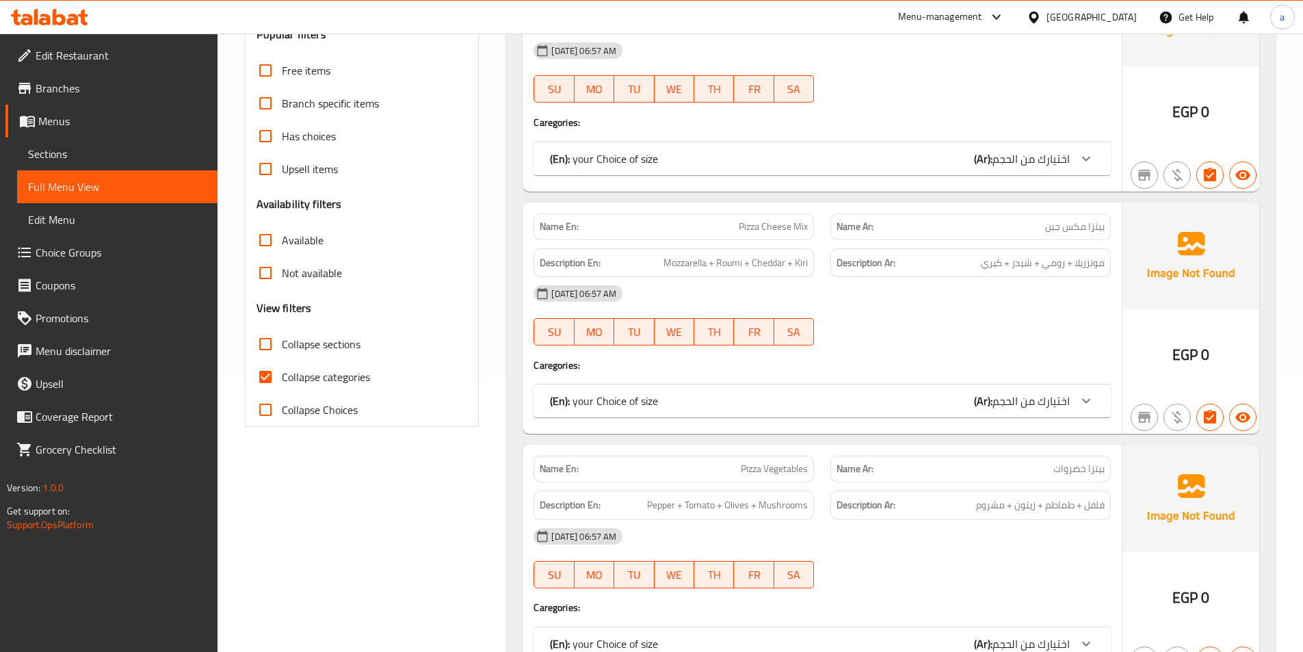
click at [266, 383] on input "Collapse categories" at bounding box center [265, 377] width 33 height 33
checkbox input "false"
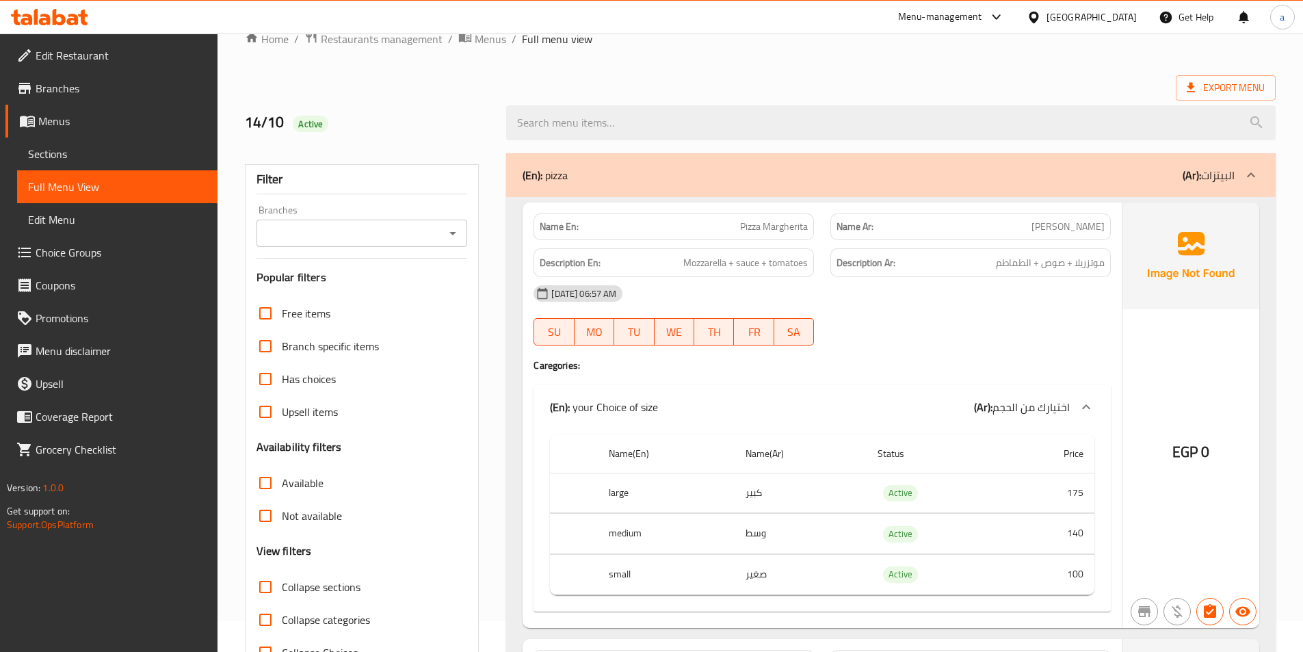
scroll to position [0, 0]
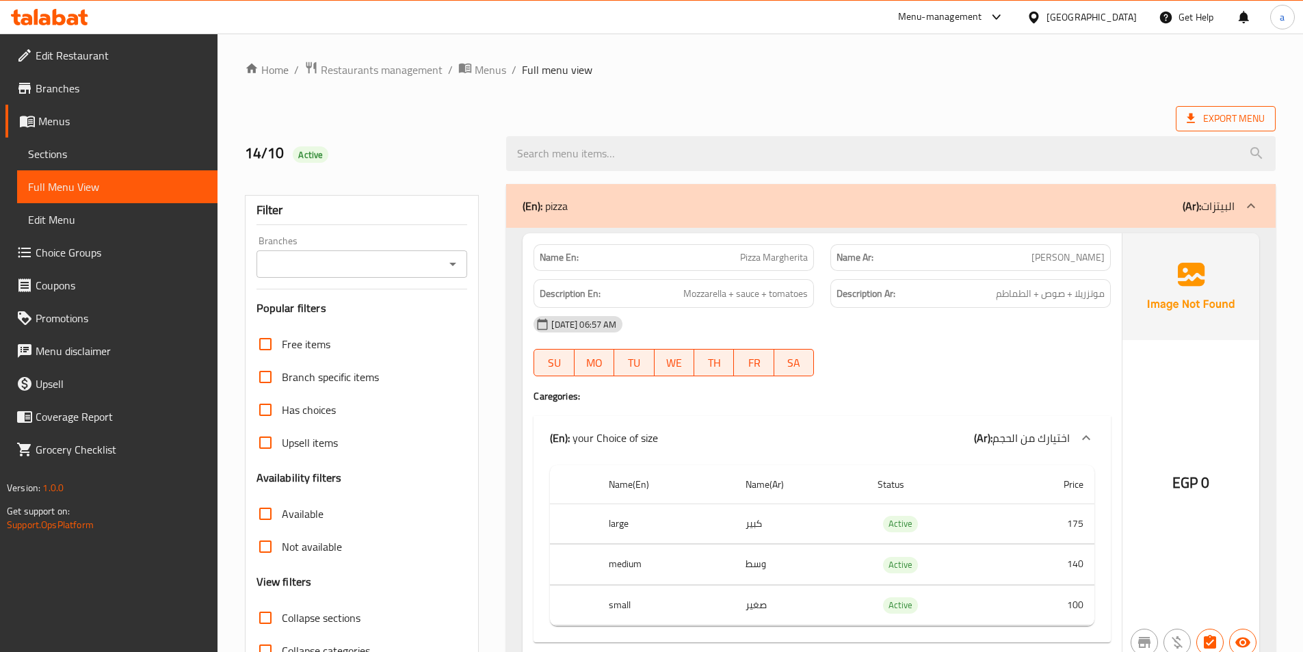
click at [1260, 122] on span "Export Menu" at bounding box center [1226, 118] width 78 height 17
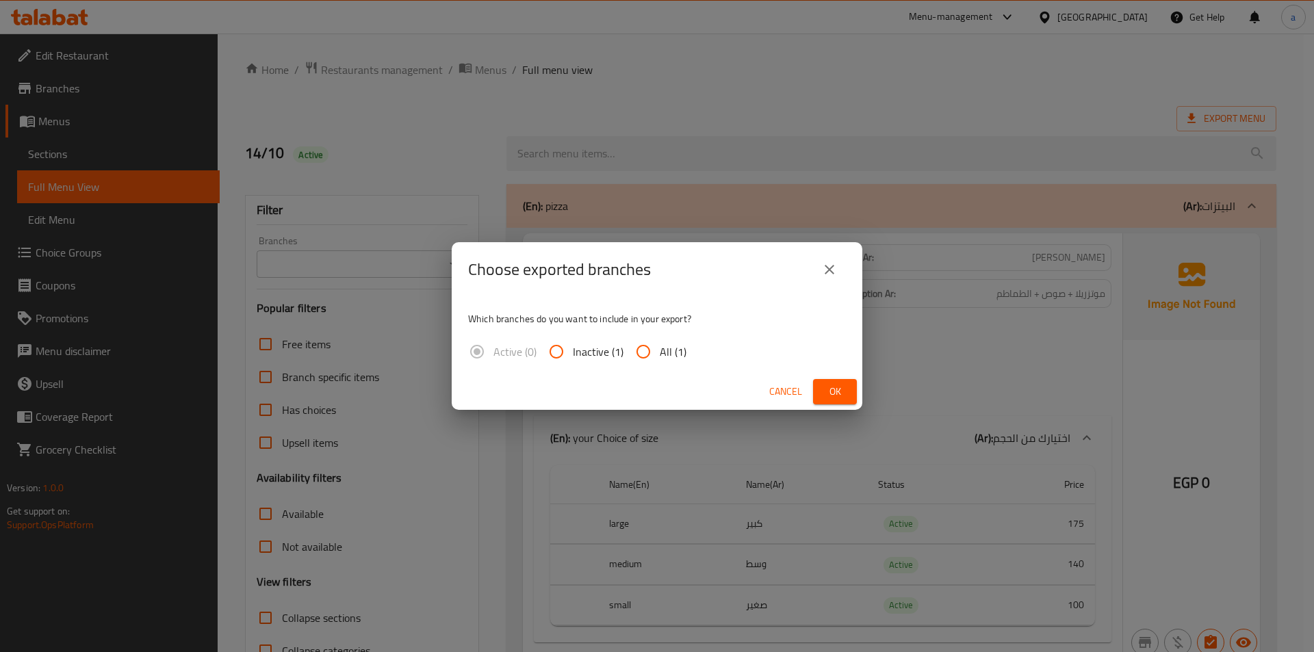
click at [647, 358] on input "All (1)" at bounding box center [643, 351] width 33 height 33
radio input "true"
click at [825, 389] on span "Ok" at bounding box center [835, 391] width 22 height 17
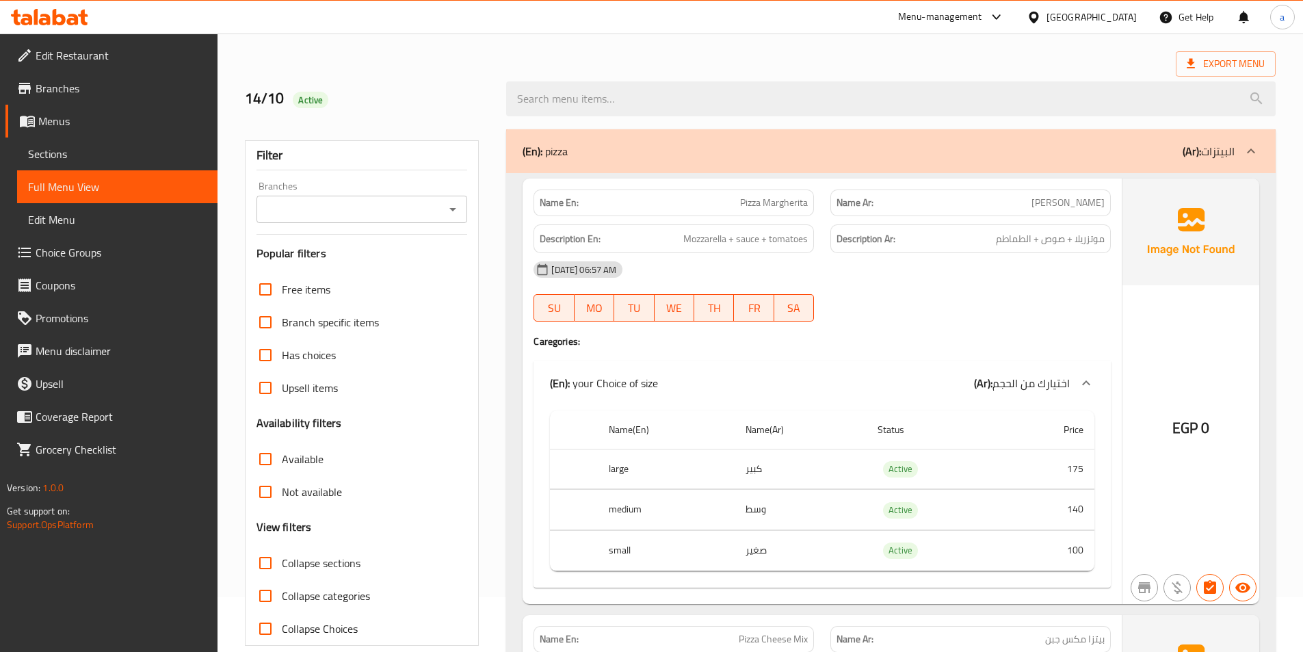
scroll to position [137, 0]
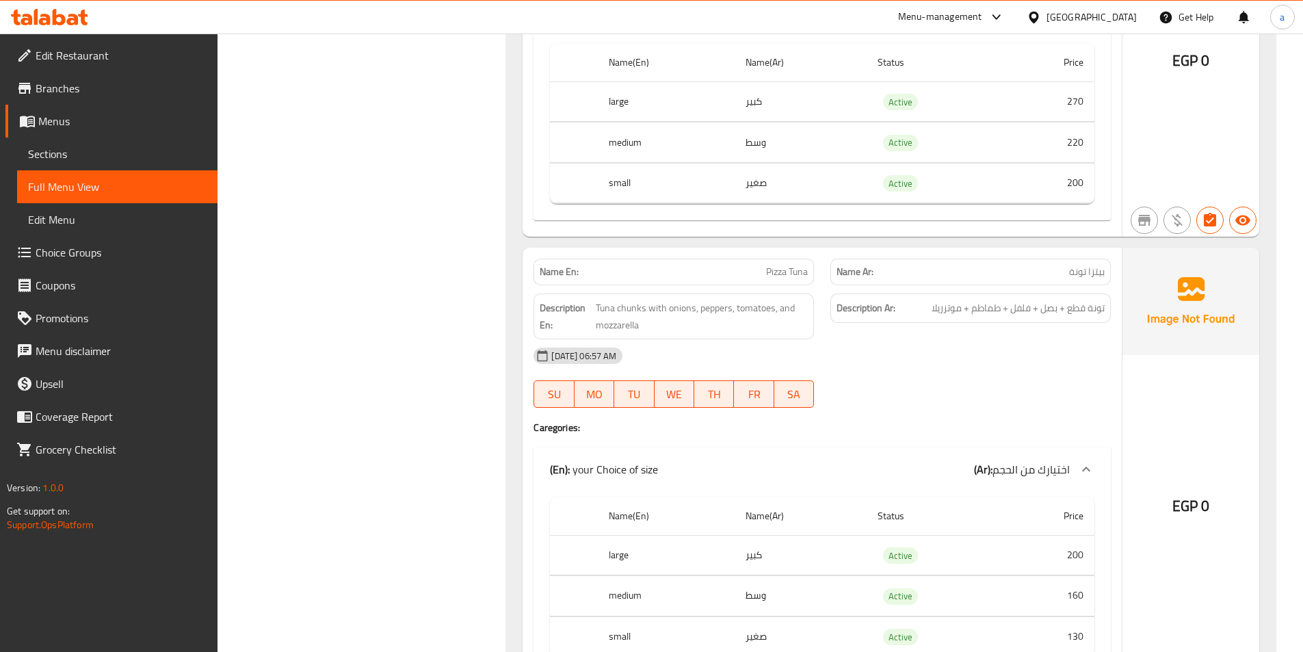
scroll to position [5611, 0]
